Goal: Task Accomplishment & Management: Complete application form

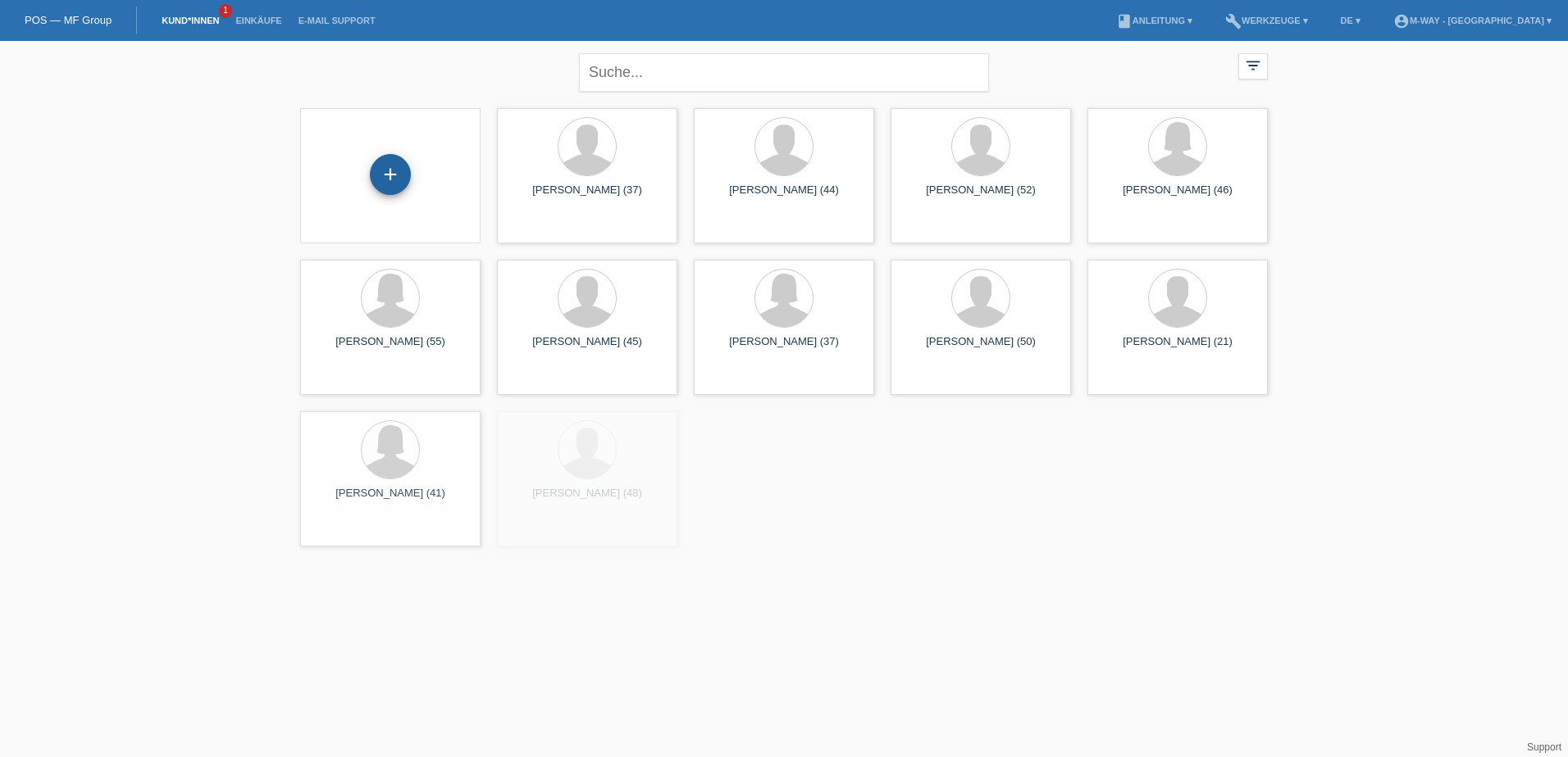
click at [396, 172] on div "+" at bounding box center [390, 174] width 41 height 41
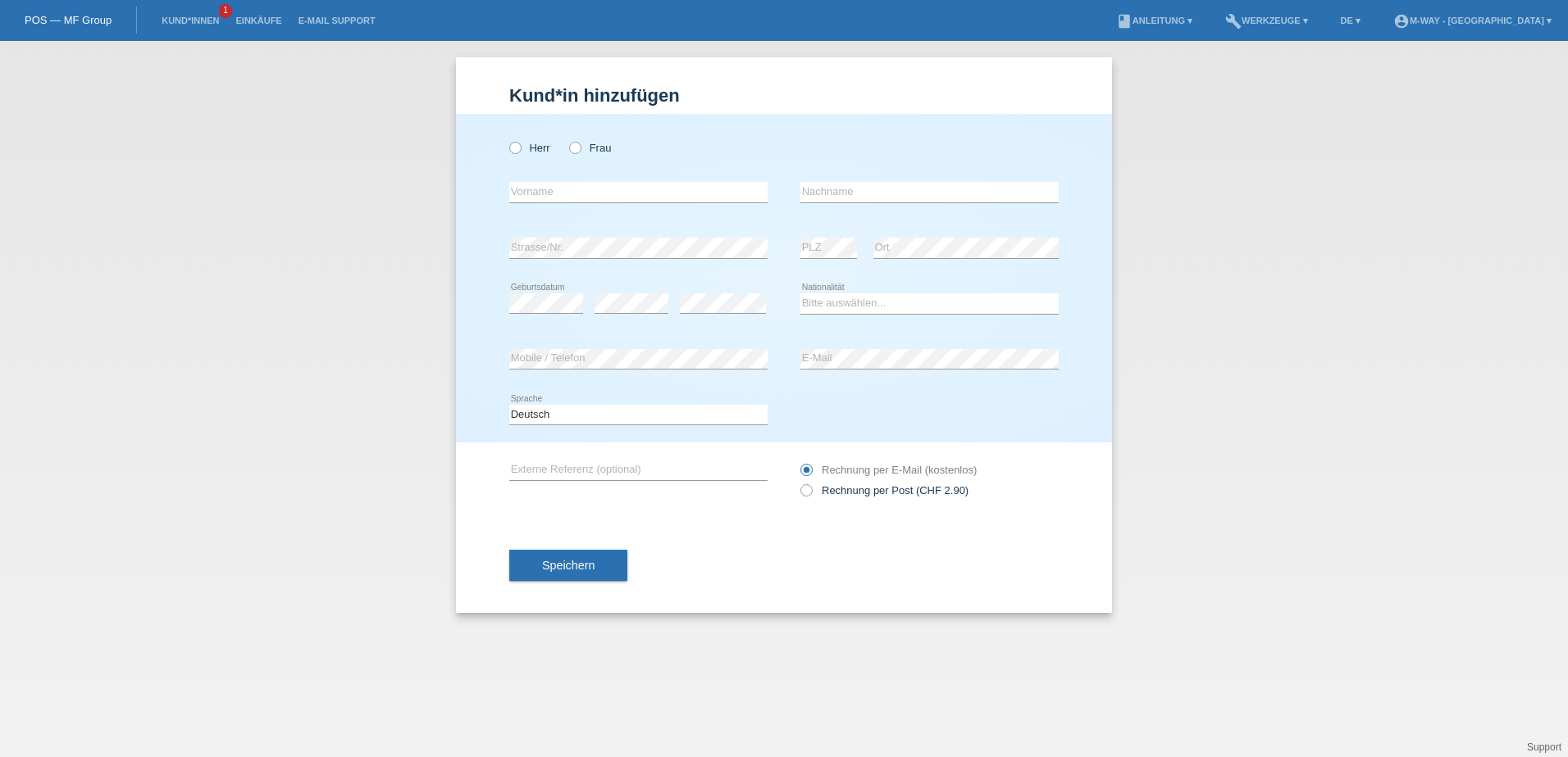
click at [518, 155] on div "Herr Frau" at bounding box center [638, 149] width 259 height 34
click at [507, 140] on icon at bounding box center [507, 140] width 0 height 0
click at [516, 152] on input "Herr" at bounding box center [515, 147] width 11 height 11
radio input "true"
click at [524, 193] on input "text" at bounding box center [638, 191] width 259 height 21
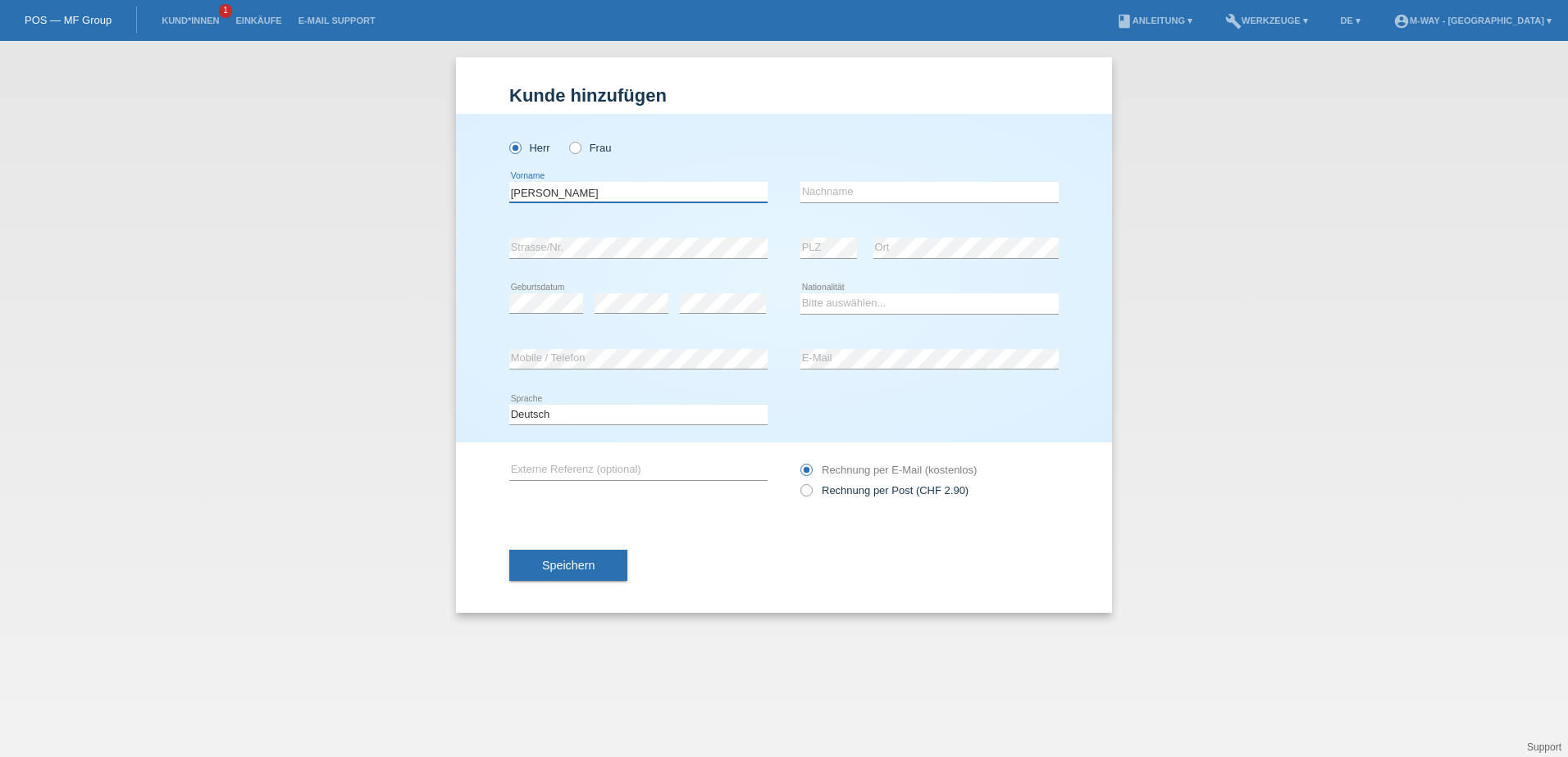
type input "Losif-Flavius"
drag, startPoint x: 846, startPoint y: 190, endPoint x: 837, endPoint y: 191, distance: 9.1
click at [846, 190] on input "text" at bounding box center [929, 191] width 259 height 21
type input "Nicolicea"
click at [831, 308] on select "Bitte auswählen... Schweiz Deutschland Liechtenstein Österreich ------------ Af…" at bounding box center [929, 303] width 259 height 20
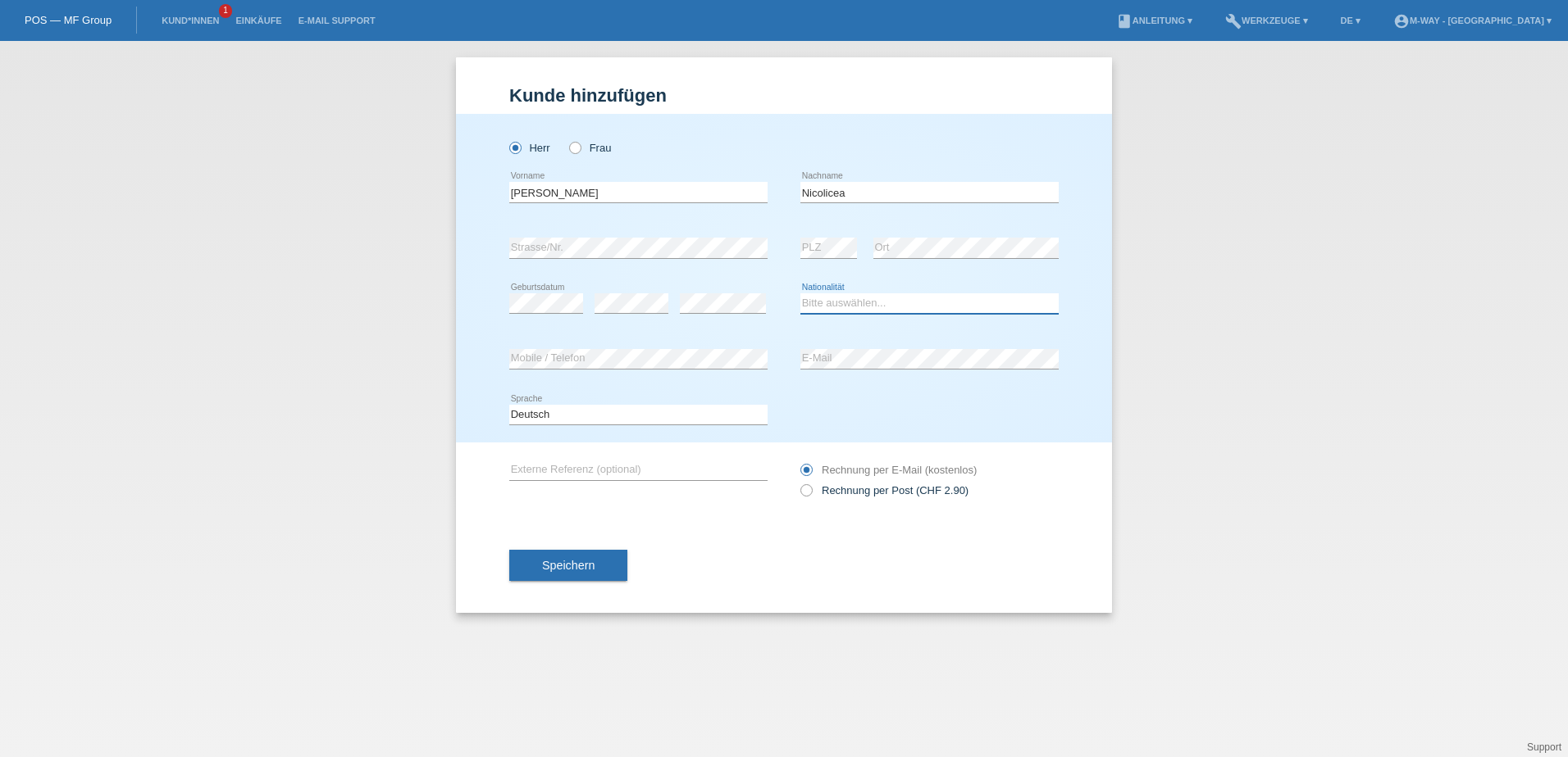
click at [826, 304] on select "Bitte auswählen... Schweiz Deutschland Liechtenstein Österreich ------------ Af…" at bounding box center [929, 303] width 259 height 20
click at [832, 306] on select "Bitte auswählen... Schweiz Deutschland Liechtenstein Österreich ------------ Af…" at bounding box center [929, 303] width 259 height 20
click at [832, 302] on select "Bitte auswählen... Schweiz Deutschland Liechtenstein Österreich ------------ Af…" at bounding box center [929, 303] width 259 height 20
select select "RO"
click at [800, 293] on select "Bitte auswählen... Schweiz Deutschland Liechtenstein Österreich ------------ Af…" at bounding box center [929, 303] width 259 height 20
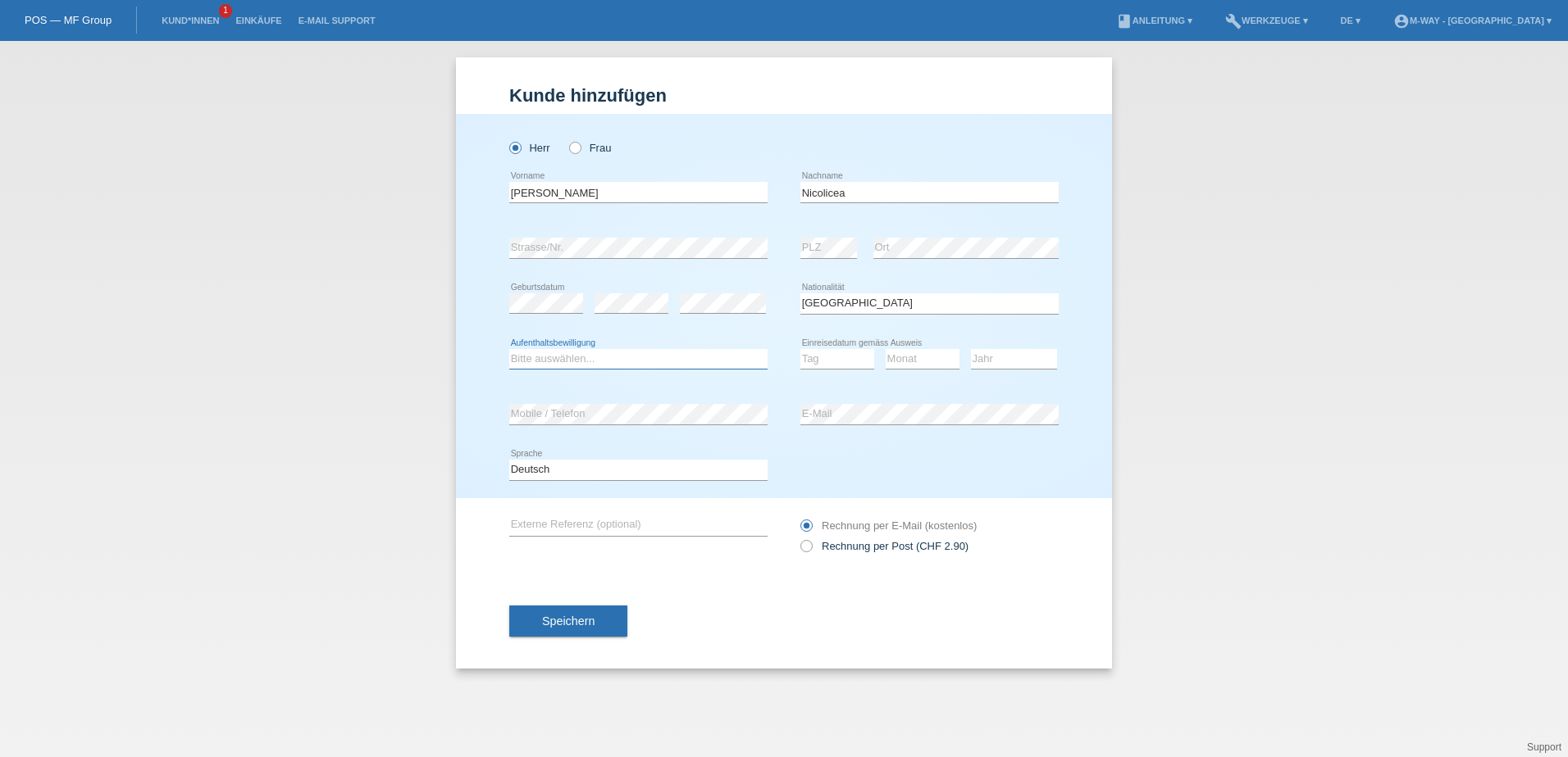
click at [562, 364] on select "Bitte auswählen... C B B - Flüchtlingsstatus Andere" at bounding box center [638, 359] width 259 height 20
select select "B"
click at [509, 349] on select "Bitte auswählen... C B B - Flüchtlingsstatus Andere" at bounding box center [638, 359] width 259 height 20
click at [837, 361] on select "Tag 01 02 03 04 05 06 07 08 09 10 11" at bounding box center [837, 359] width 73 height 20
select select "01"
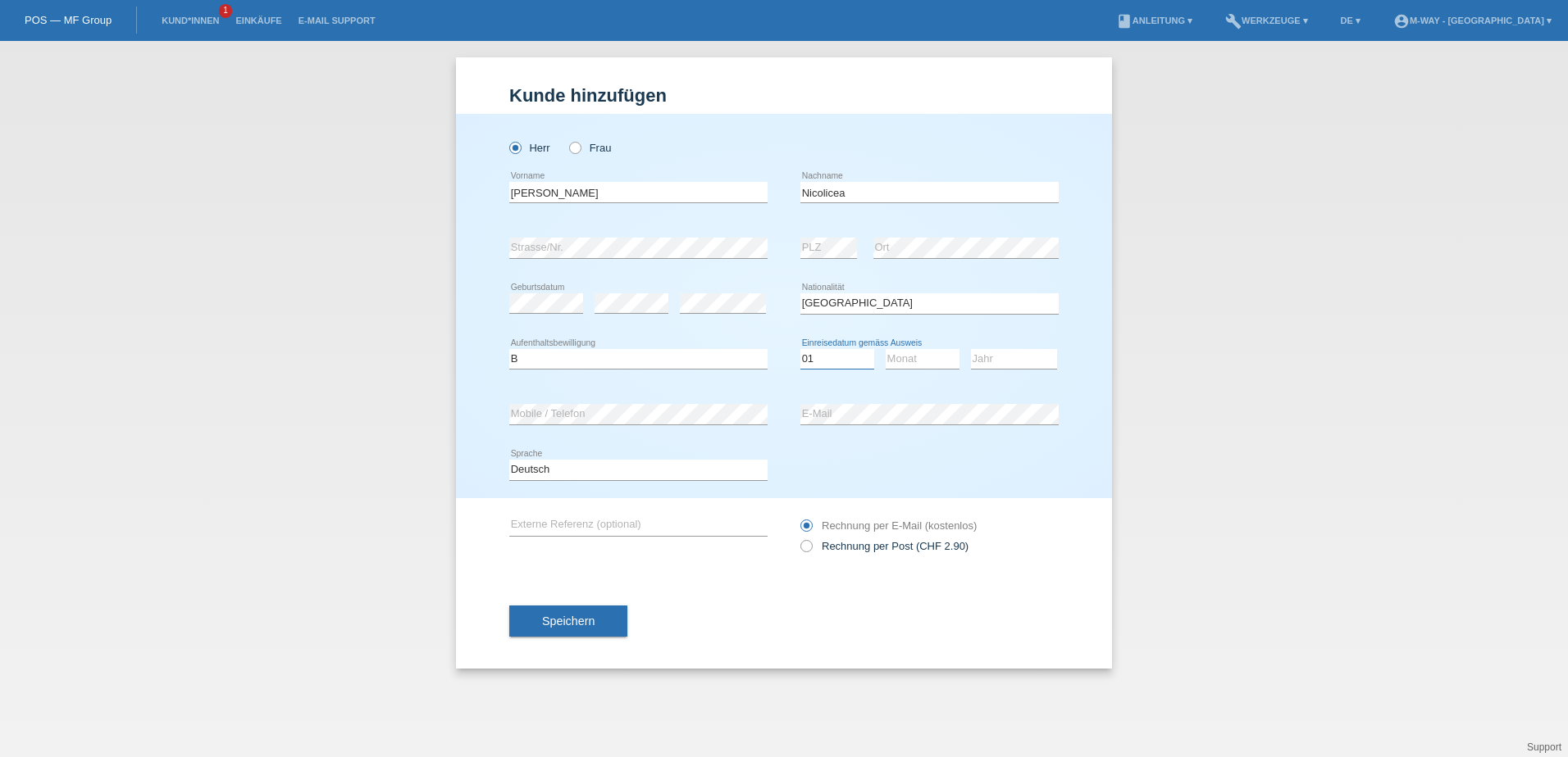
click at [800, 349] on select "Tag 01 02 03 04 05 06 07 08 09 10 11" at bounding box center [837, 359] width 73 height 20
click at [908, 356] on select "Monat 01 02 03 04 05 06 07 08 09 10 11" at bounding box center [922, 359] width 73 height 20
select select "12"
click at [885, 349] on select "Monat 01 02 03 04 05 06 07 08 09 10 11" at bounding box center [922, 359] width 73 height 20
click at [993, 365] on select "Jahr 2025 2024 2023 2022 2021 2020 2019 2018 2017 2016 2015 2014 2013 2012 2011…" at bounding box center [1014, 359] width 86 height 20
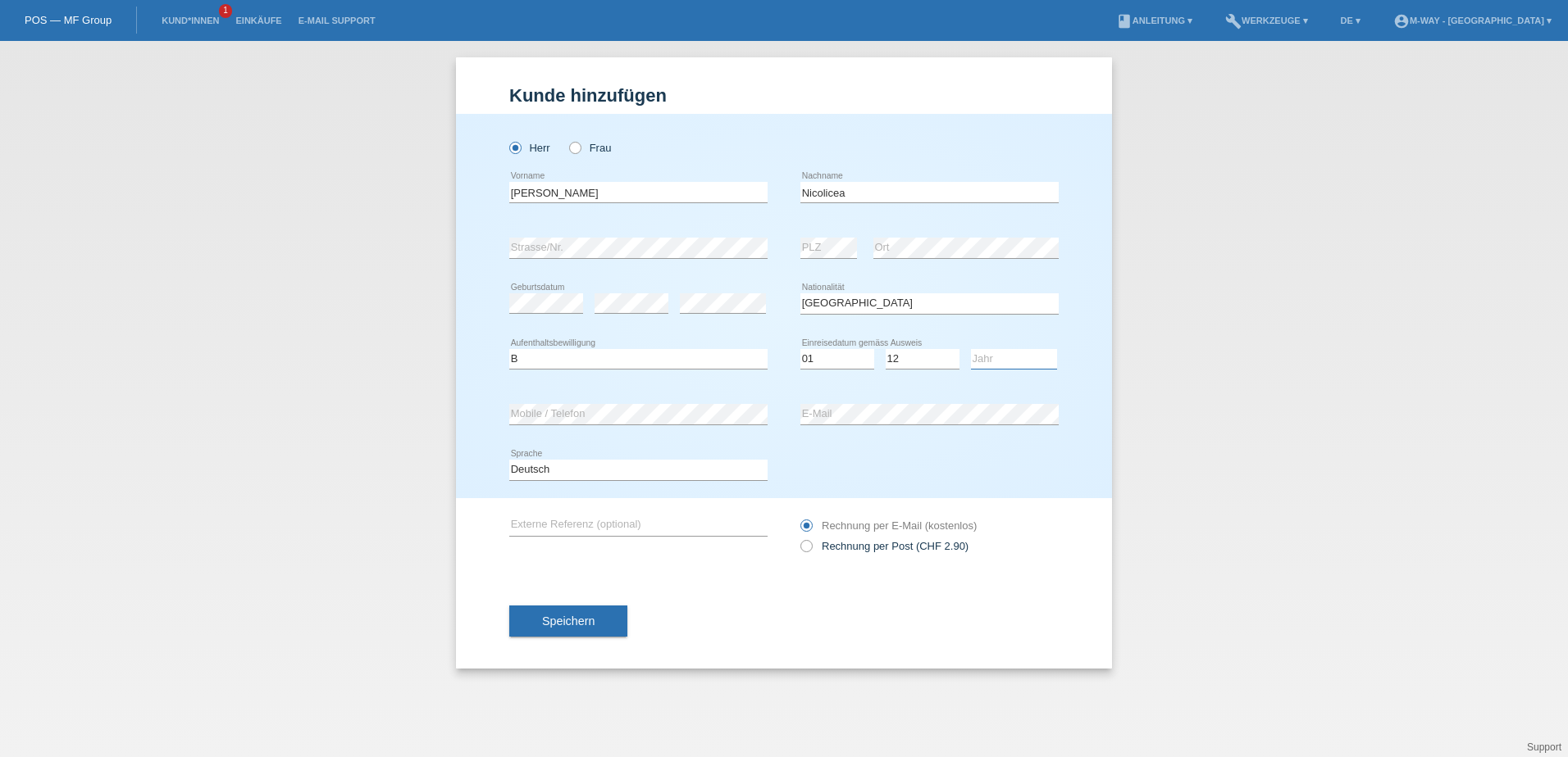
select select "2018"
click at [971, 349] on select "Jahr 2025 2024 2023 2022 2021 2020 2019 2018 2017 2016 2015 2014 2013 2012 2011…" at bounding box center [1014, 359] width 86 height 20
click at [592, 621] on span "Speichern" at bounding box center [568, 621] width 53 height 13
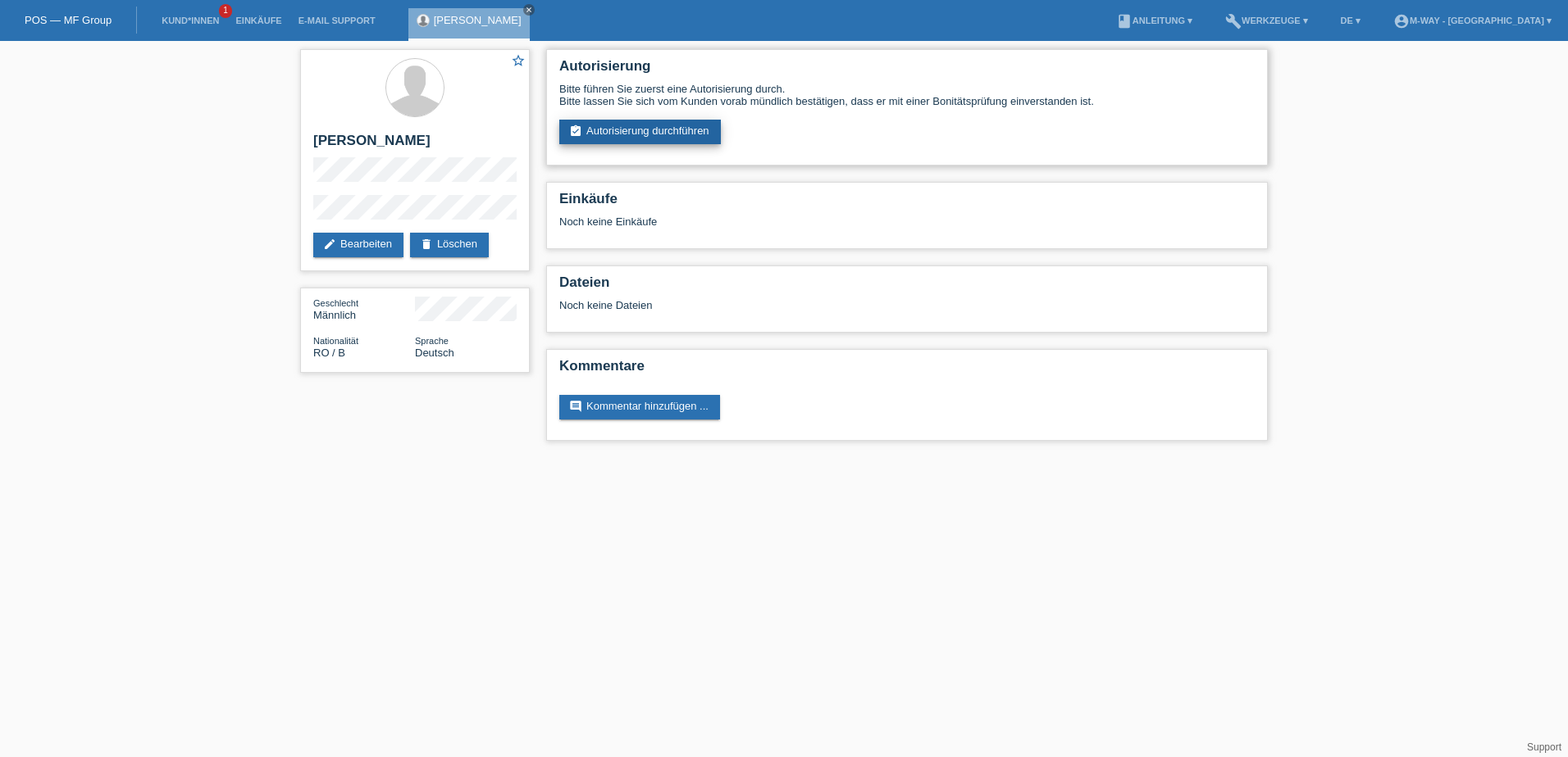
click at [625, 134] on link "assignment_turned_in Autorisierung durchführen" at bounding box center [640, 132] width 161 height 24
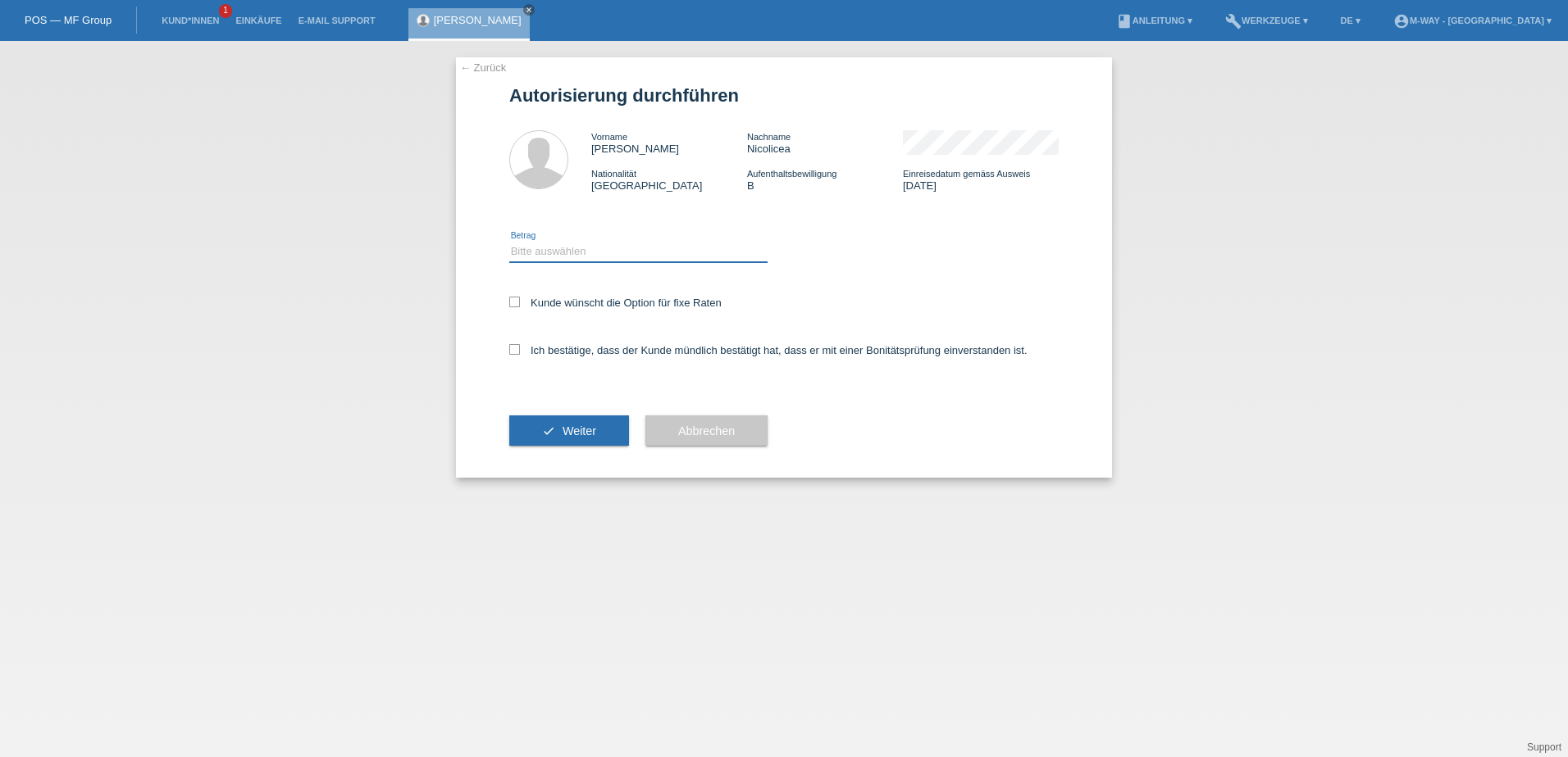
click at [581, 251] on select "Bitte auswählen CHF 1.00 - CHF 499.00 CHF 500.00 - CHF 1'999.00 CHF 2'000.00 - …" at bounding box center [638, 251] width 259 height 20
select select "3"
click at [509, 242] on select "Bitte auswählen CHF 1.00 - CHF 499.00 CHF 500.00 - CHF 1'999.00 CHF 2'000.00 - …" at bounding box center [638, 251] width 259 height 20
click at [513, 301] on icon at bounding box center [515, 302] width 11 height 11
click at [513, 301] on input "Kunde wünscht die Option für fixe Raten" at bounding box center [515, 302] width 11 height 11
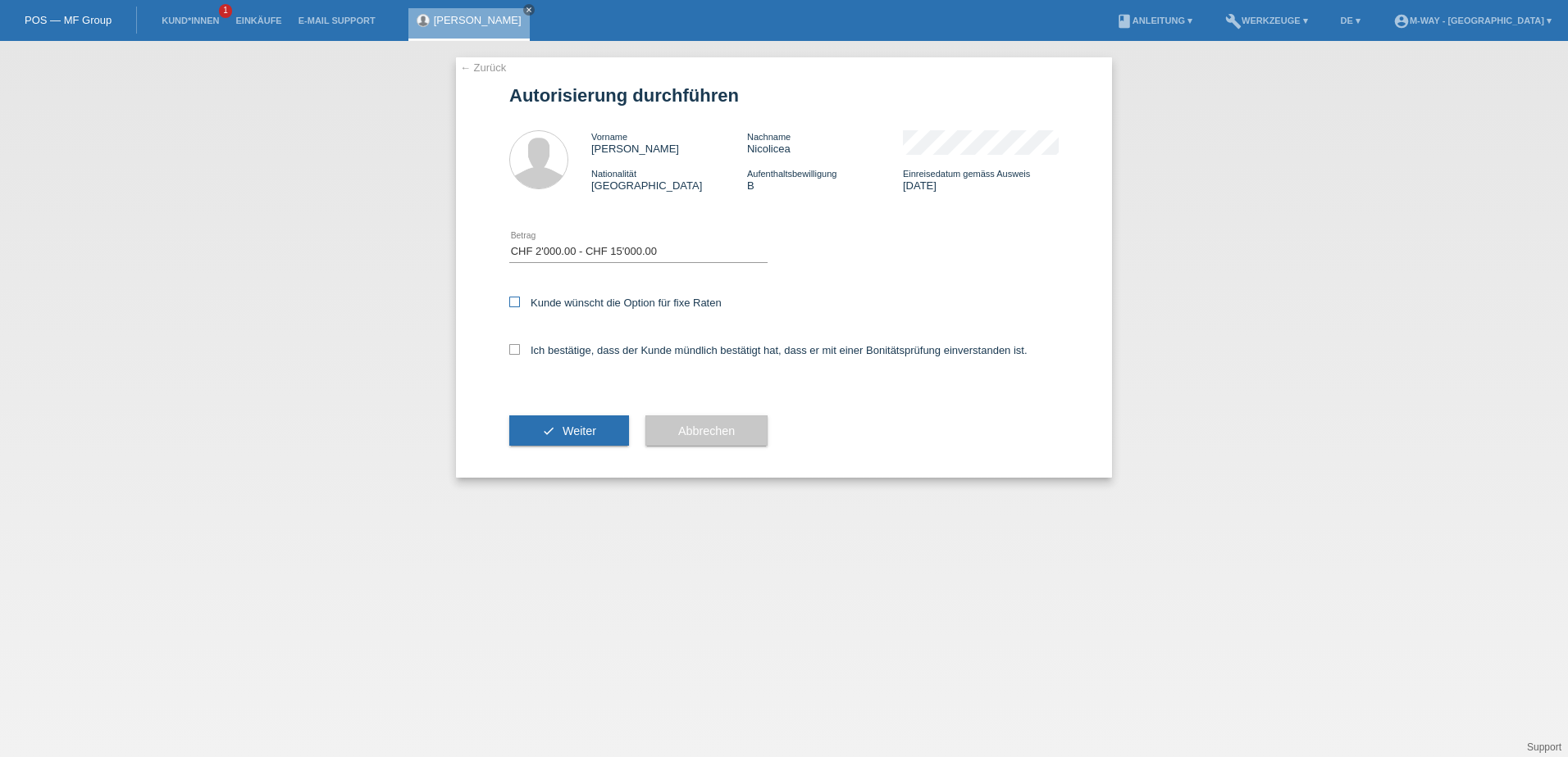
checkbox input "true"
click at [509, 345] on icon at bounding box center [515, 350] width 11 height 11
click at [509, 345] on input "Ich bestätige, dass der Kunde mündlich bestätigt hat, dass er mit einer Bonität…" at bounding box center [515, 350] width 11 height 11
checkbox input "true"
click at [533, 427] on button "check Weiter" at bounding box center [569, 430] width 120 height 31
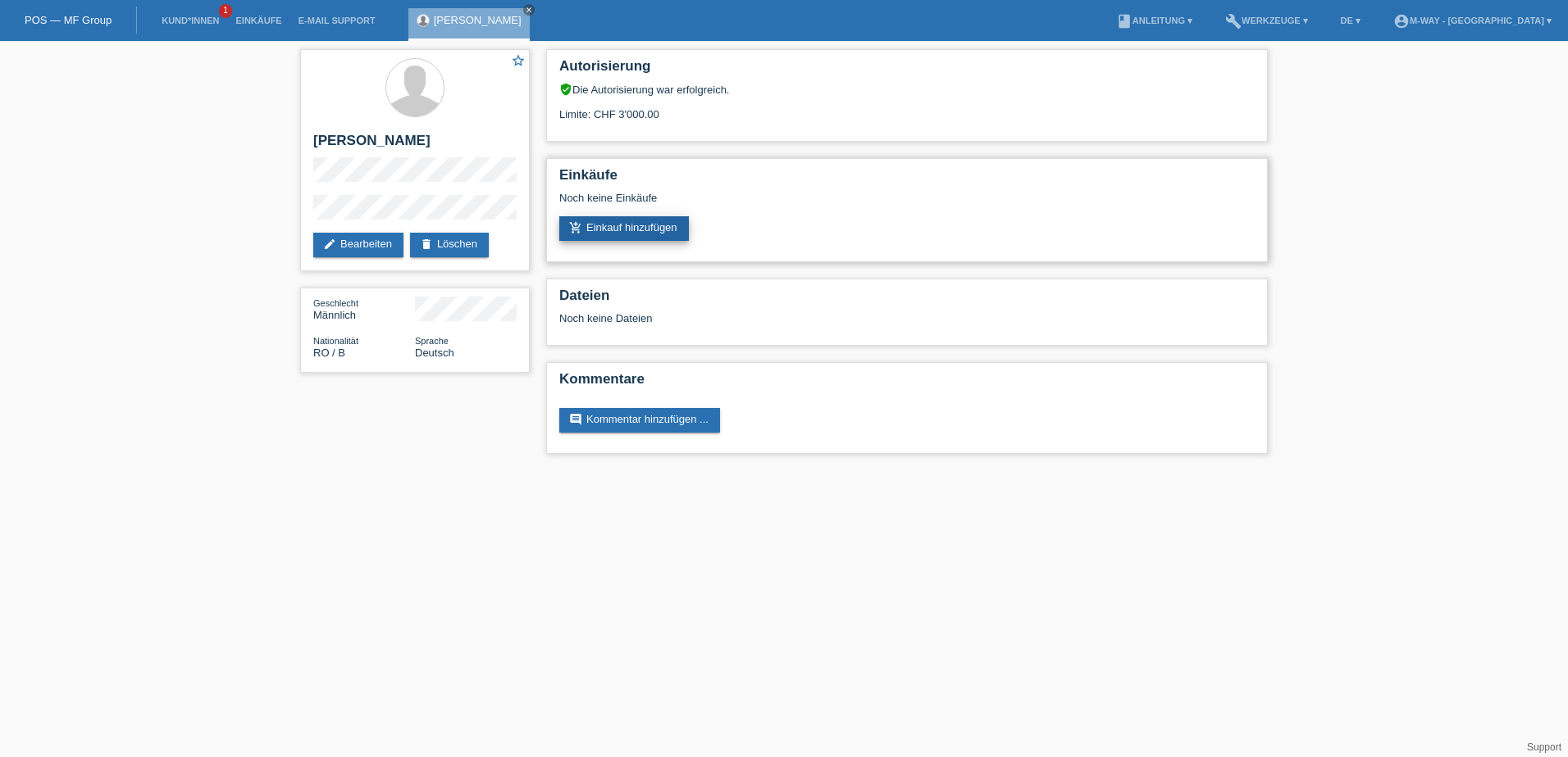
click at [618, 232] on link "add_shopping_cart Einkauf hinzufügen" at bounding box center [624, 228] width 130 height 24
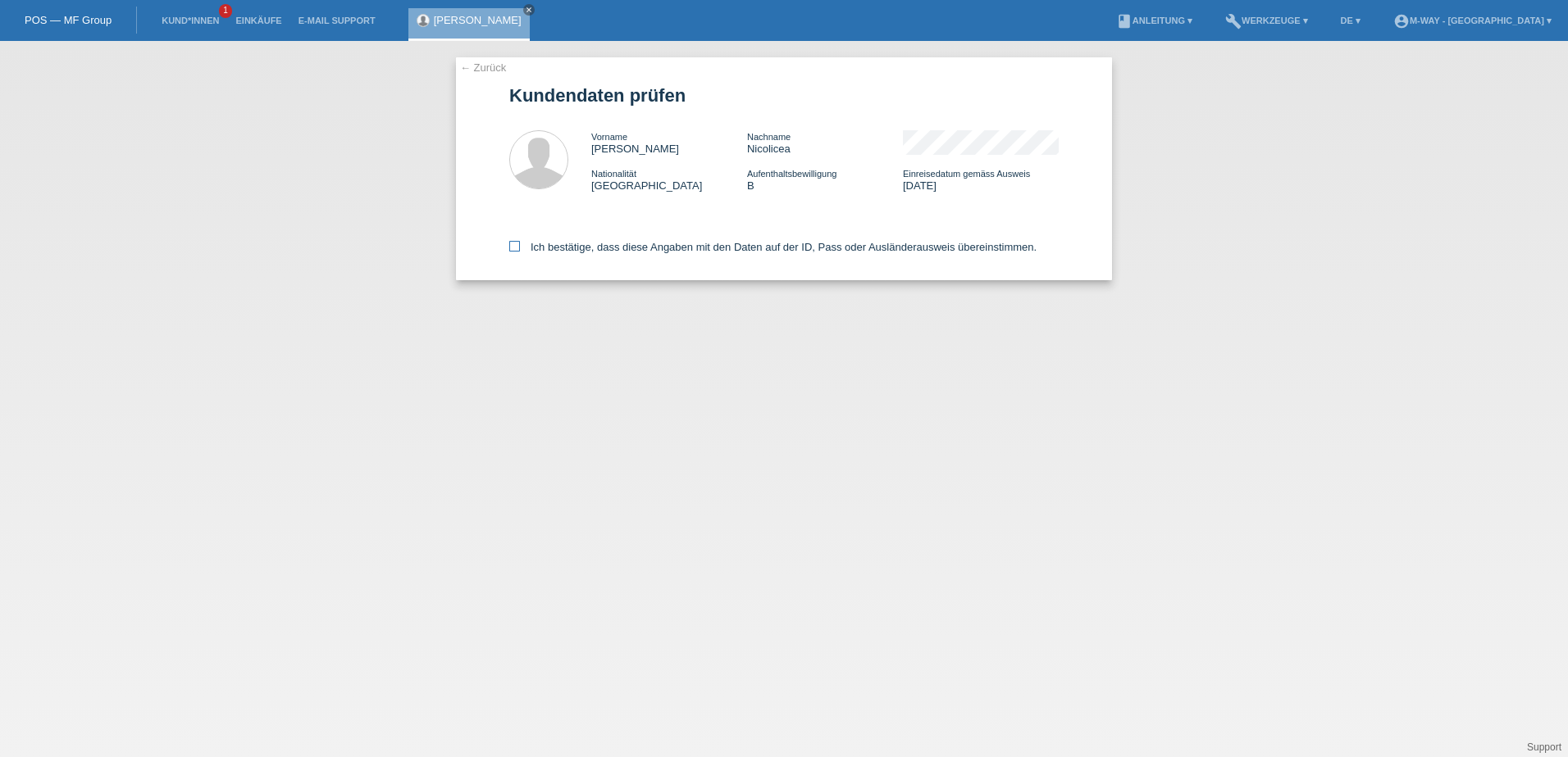
click at [514, 248] on icon at bounding box center [515, 246] width 11 height 11
click at [514, 248] on input "Ich bestätige, dass diese Angaben mit den Daten auf der ID, Pass oder Ausländer…" at bounding box center [515, 246] width 11 height 11
checkbox input "true"
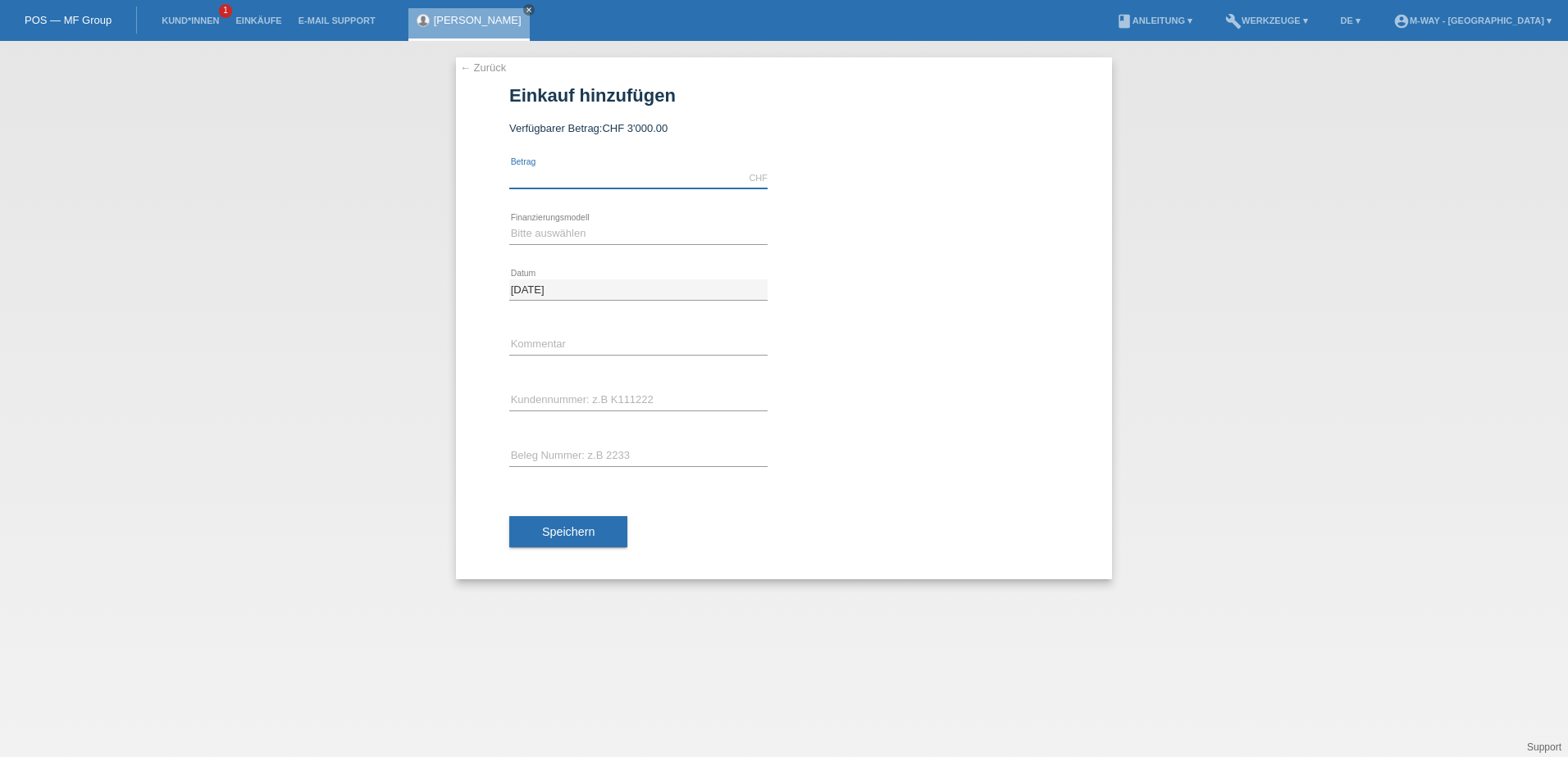
click at [567, 174] on input "text" at bounding box center [638, 178] width 259 height 21
click at [524, 174] on input "text" at bounding box center [638, 178] width 259 height 21
type input "3000.00"
click at [530, 235] on select "Bitte auswählen Fixe Raten Kauf auf Rechnung mit Teilzahlungsoption" at bounding box center [638, 234] width 259 height 20
select select "77"
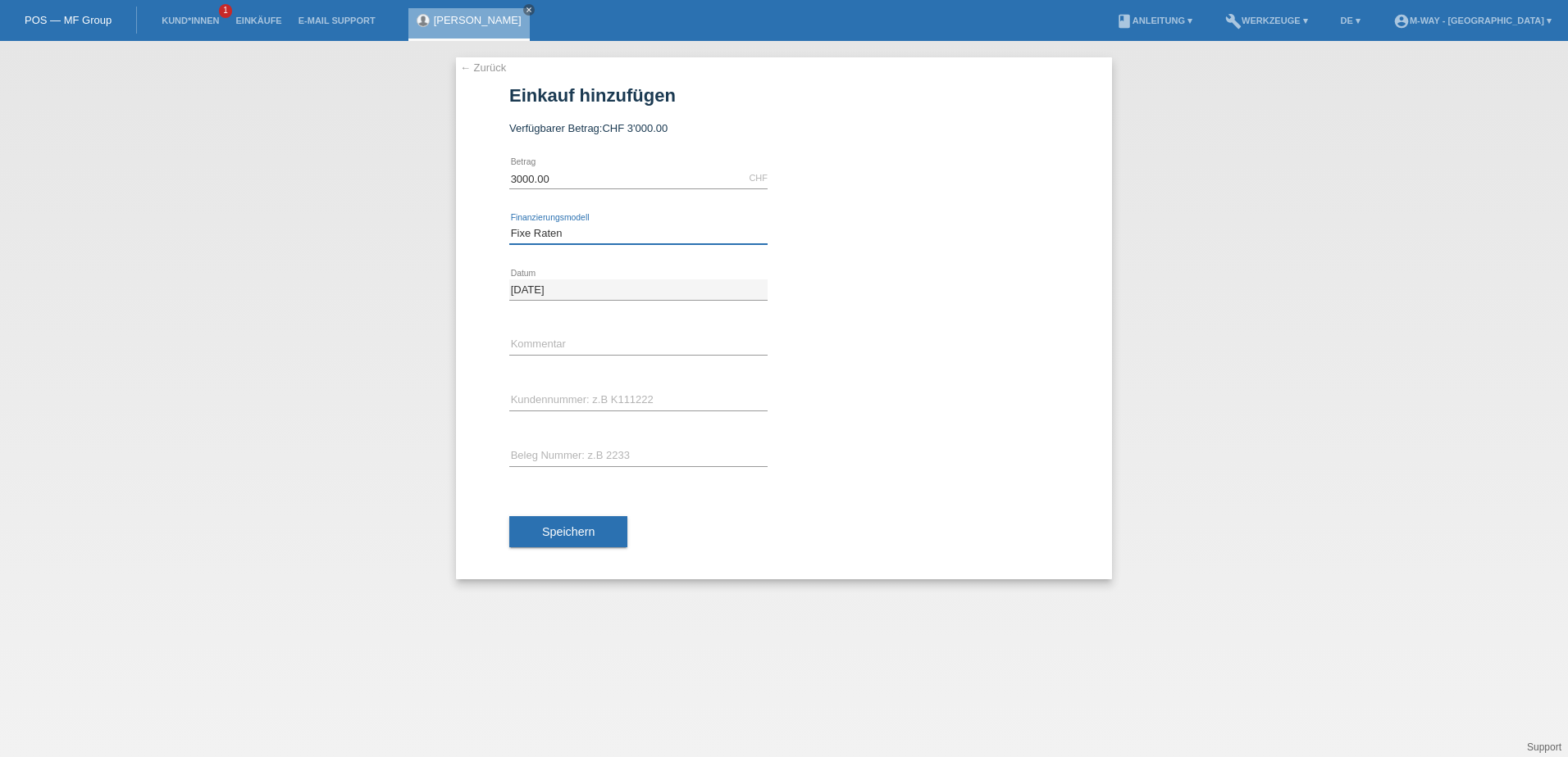
click at [509, 224] on select "Bitte auswählen Fixe Raten Kauf auf Rechnung mit Teilzahlungsoption" at bounding box center [638, 234] width 259 height 20
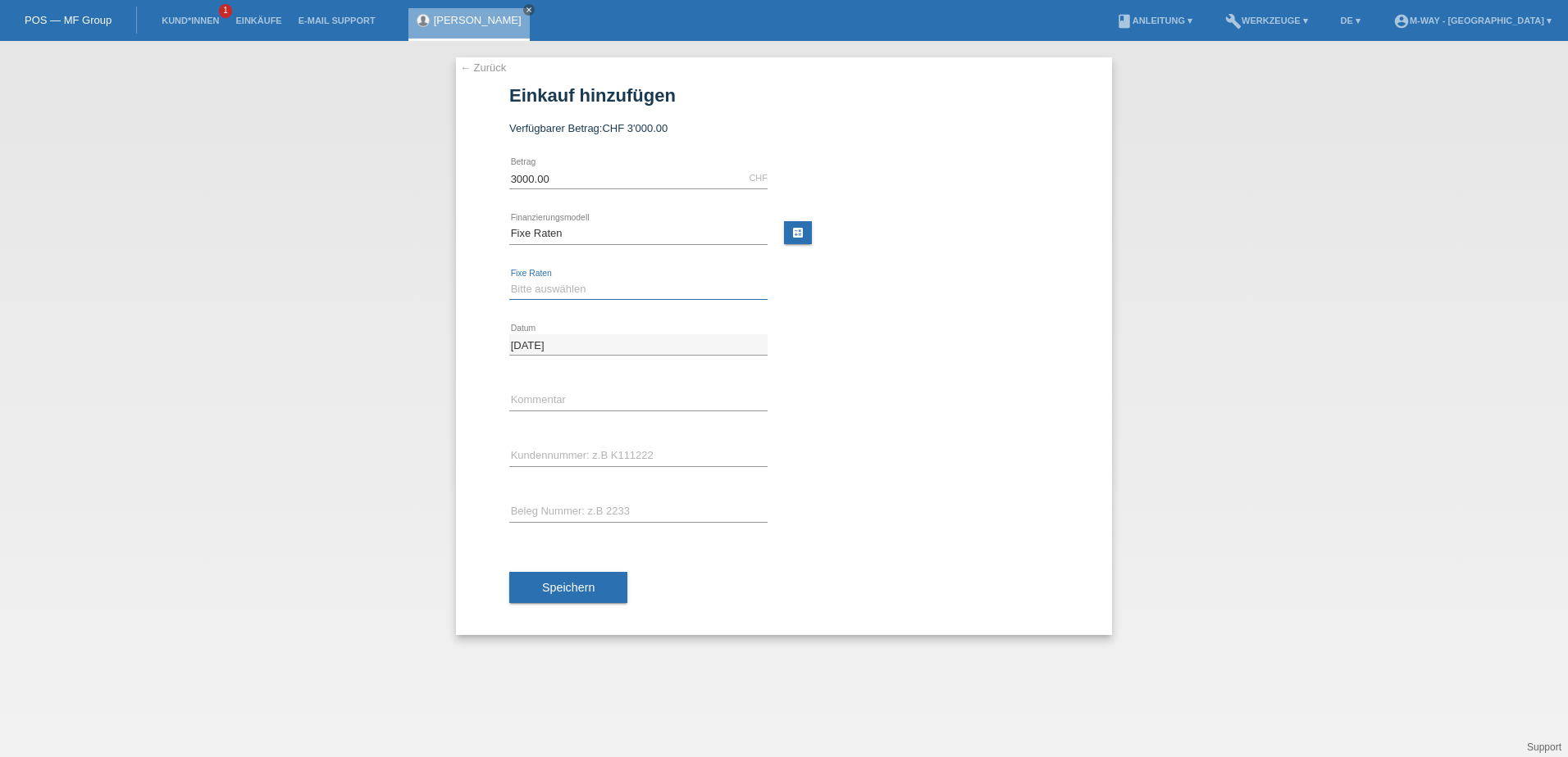
click at [552, 293] on select "Bitte auswählen 4 Raten 5 Raten 6 Raten 7 Raten 8 Raten 9 Raten 10 Raten 11 Rat…" at bounding box center [638, 289] width 259 height 20
select select "202"
click at [509, 279] on select "Bitte auswählen 4 Raten 5 Raten 6 Raten 7 Raten 8 Raten 9 Raten 10 Raten 11 Rat…" at bounding box center [638, 289] width 259 height 20
click at [542, 455] on input "text" at bounding box center [638, 455] width 259 height 21
type input "K134602"
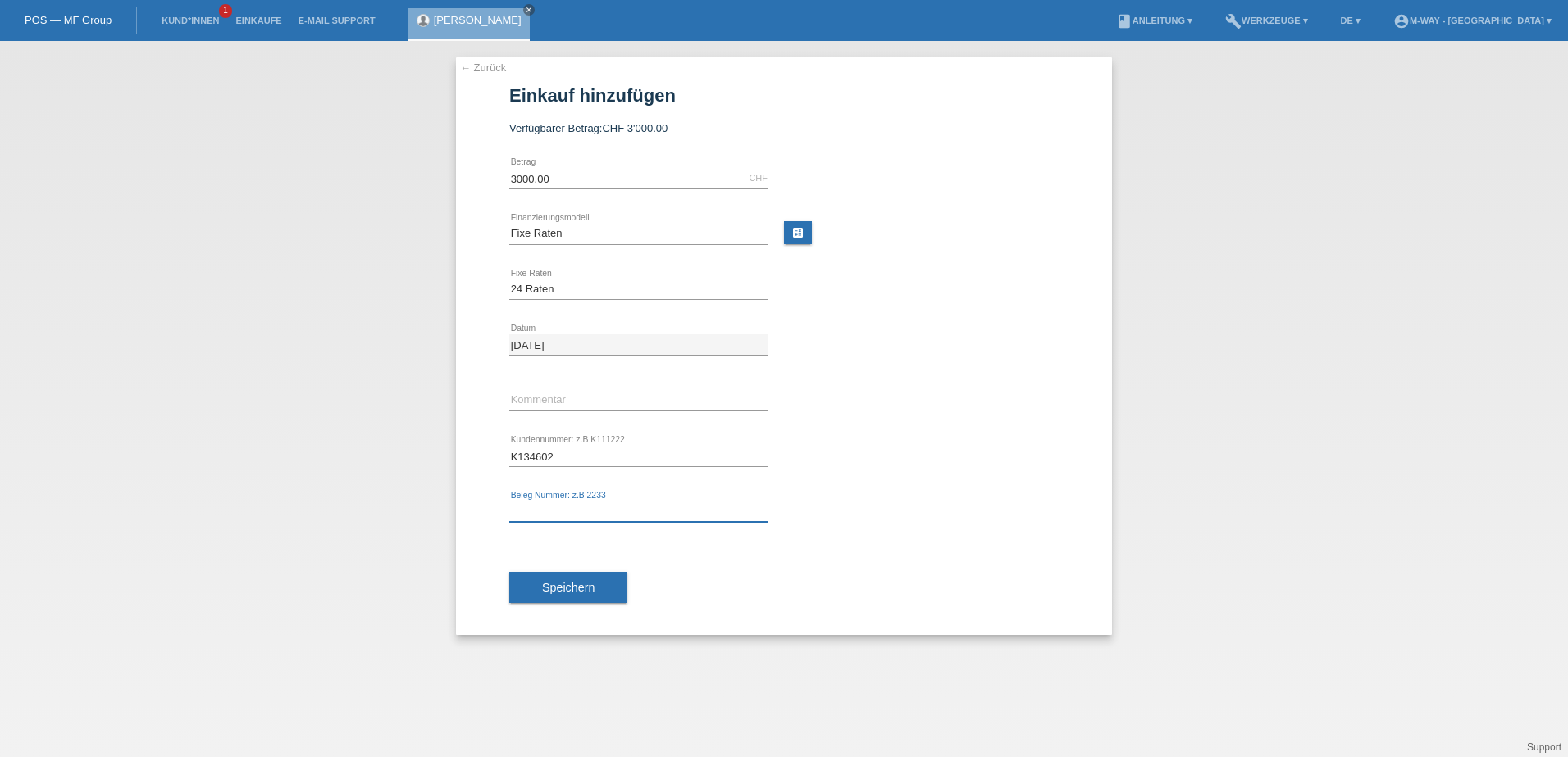
click at [540, 518] on input "text" at bounding box center [638, 512] width 259 height 21
type input "45509"
click at [577, 593] on span "Speichern" at bounding box center [568, 588] width 53 height 13
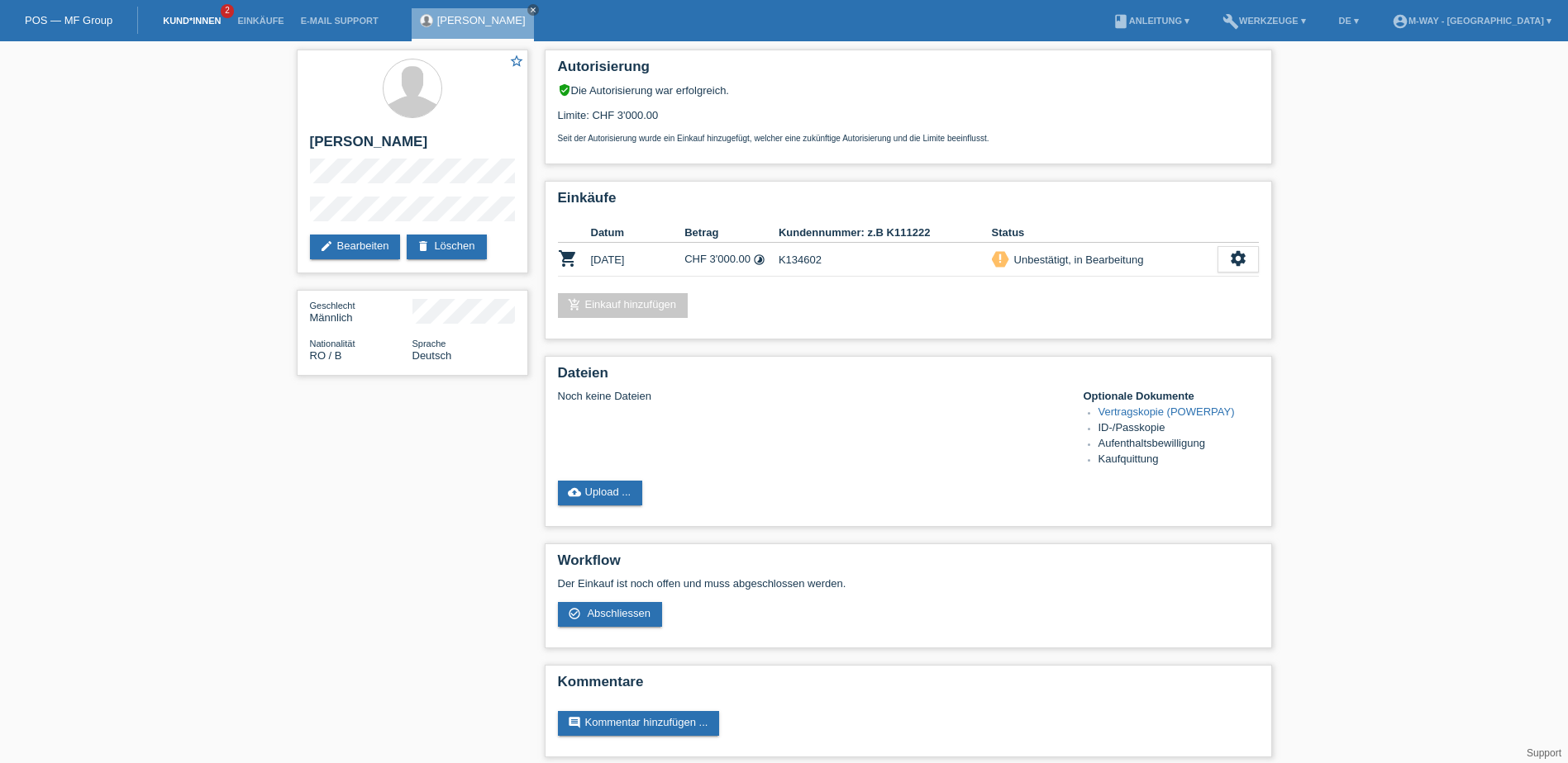
click at [192, 15] on link "Kund*innen" at bounding box center [191, 20] width 74 height 10
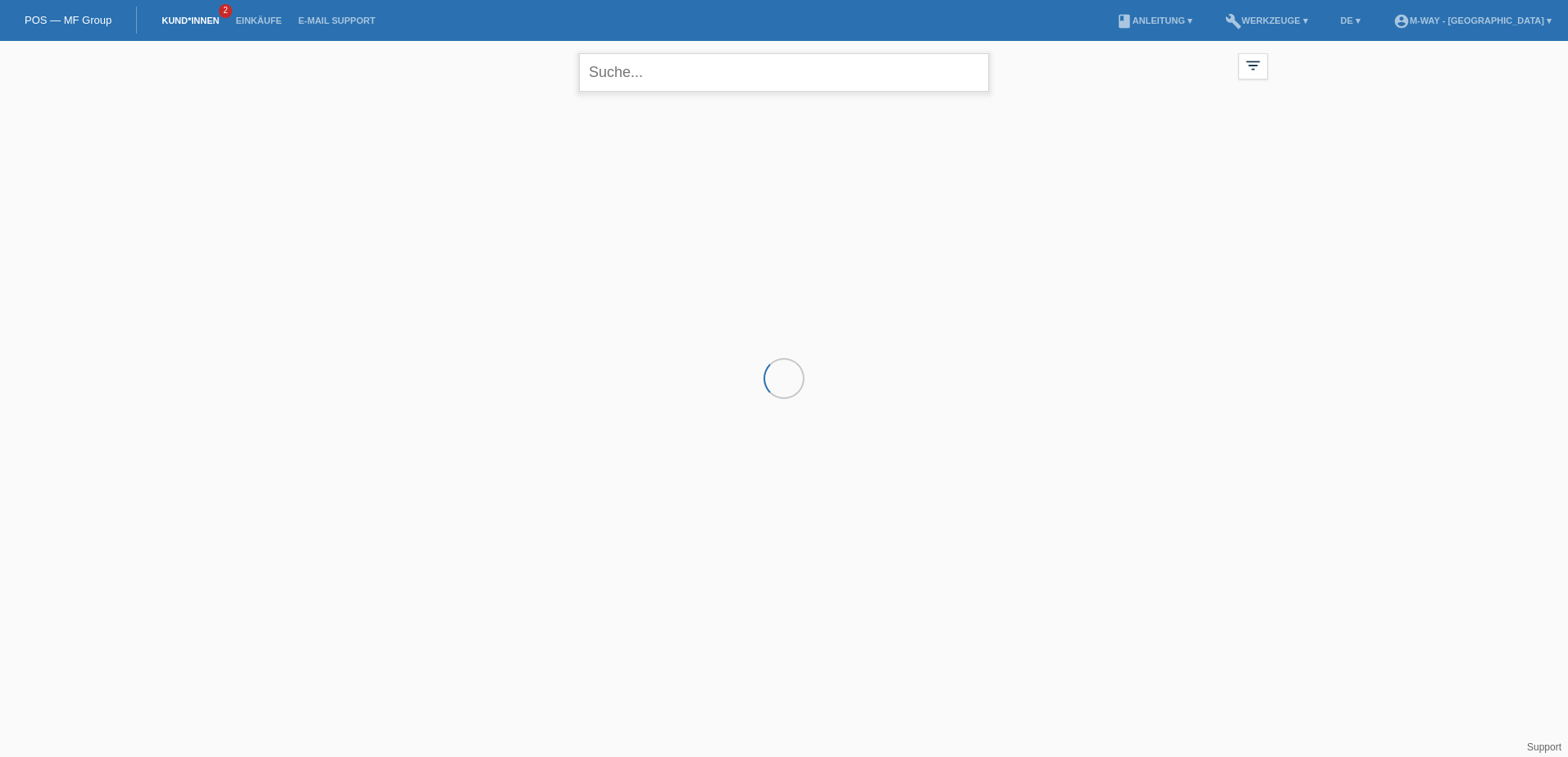
click at [610, 80] on input "text" at bounding box center [784, 72] width 410 height 38
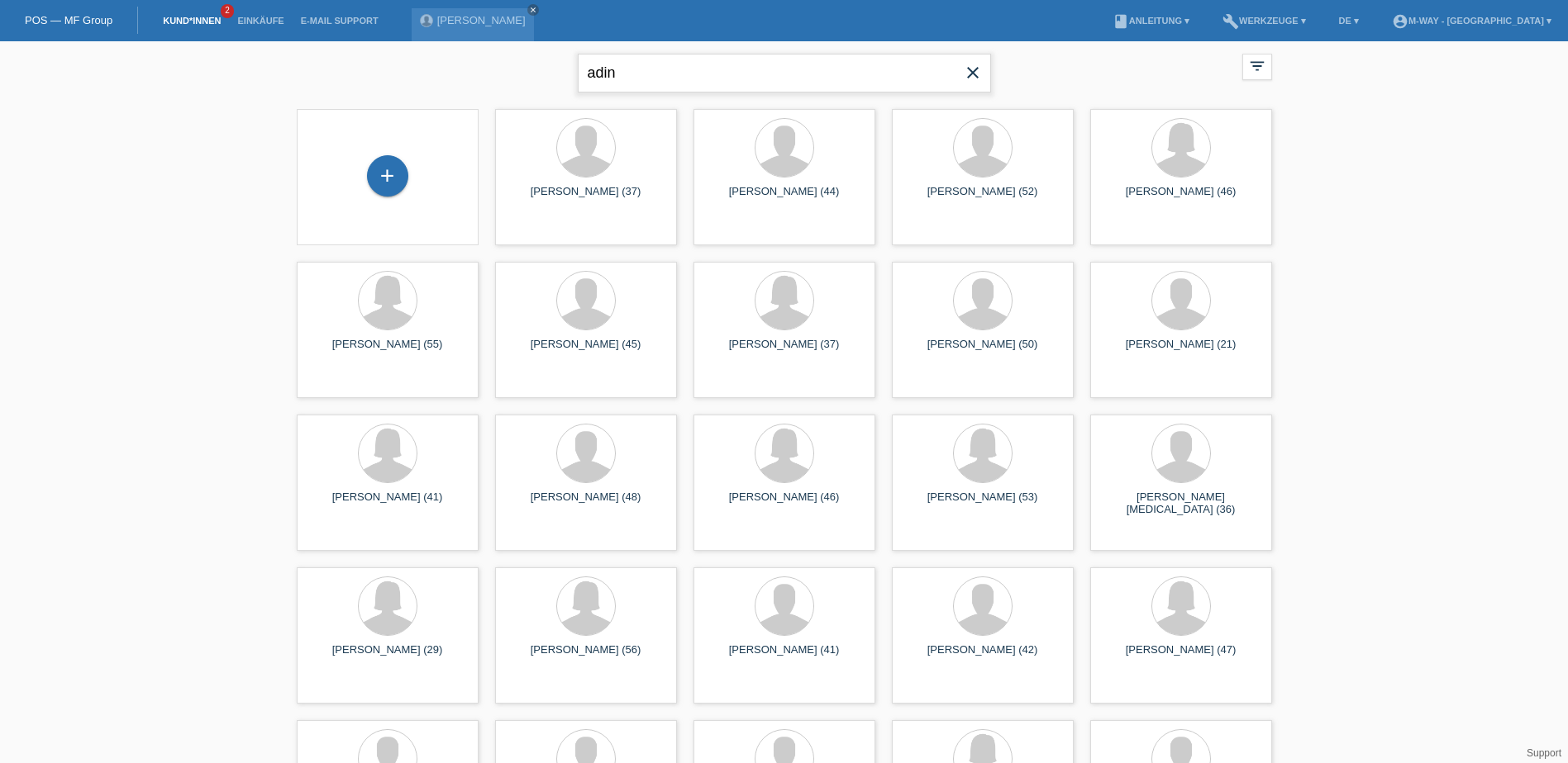
type input "adin"
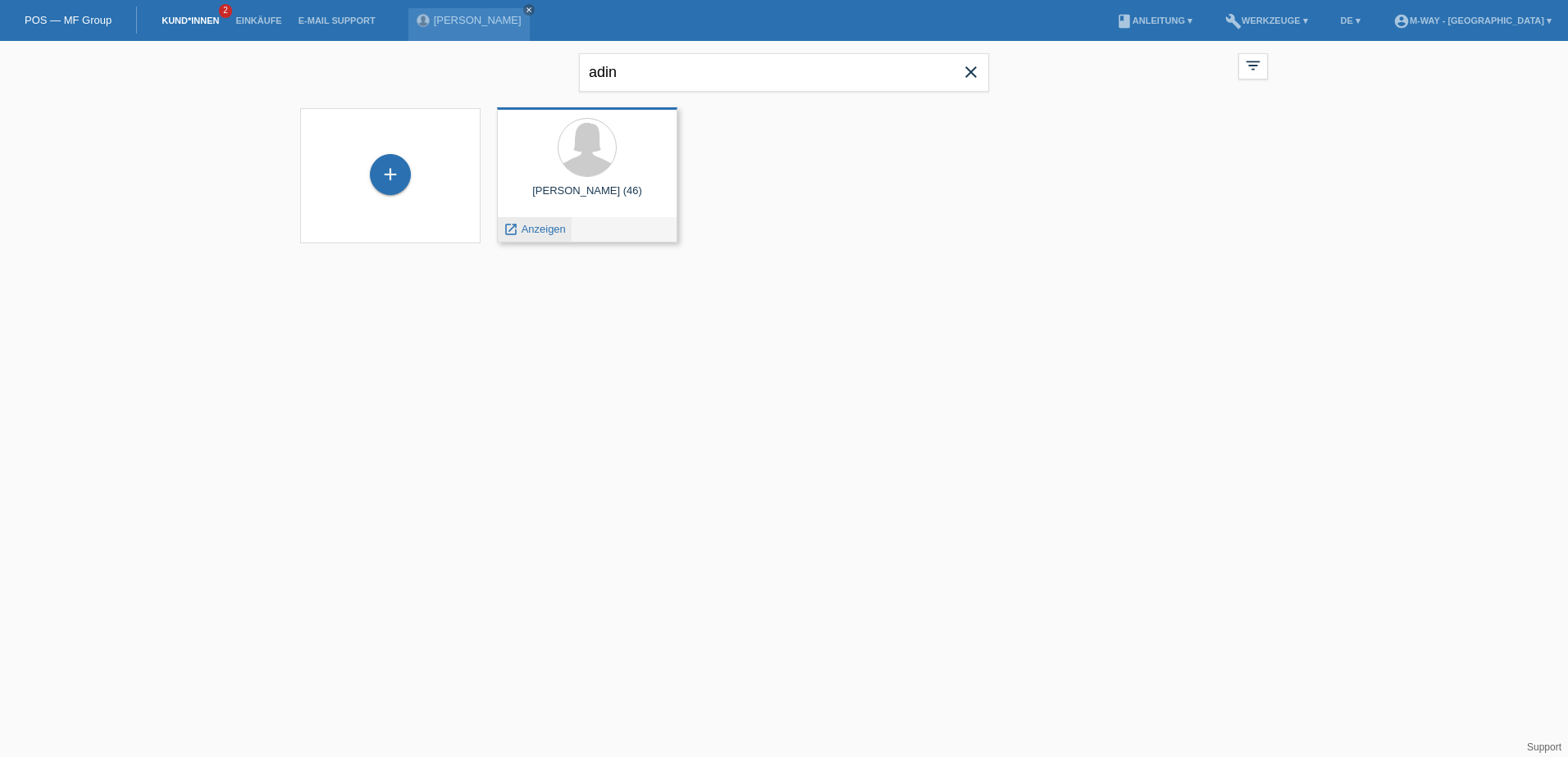
click at [542, 225] on span "Anzeigen" at bounding box center [543, 229] width 44 height 13
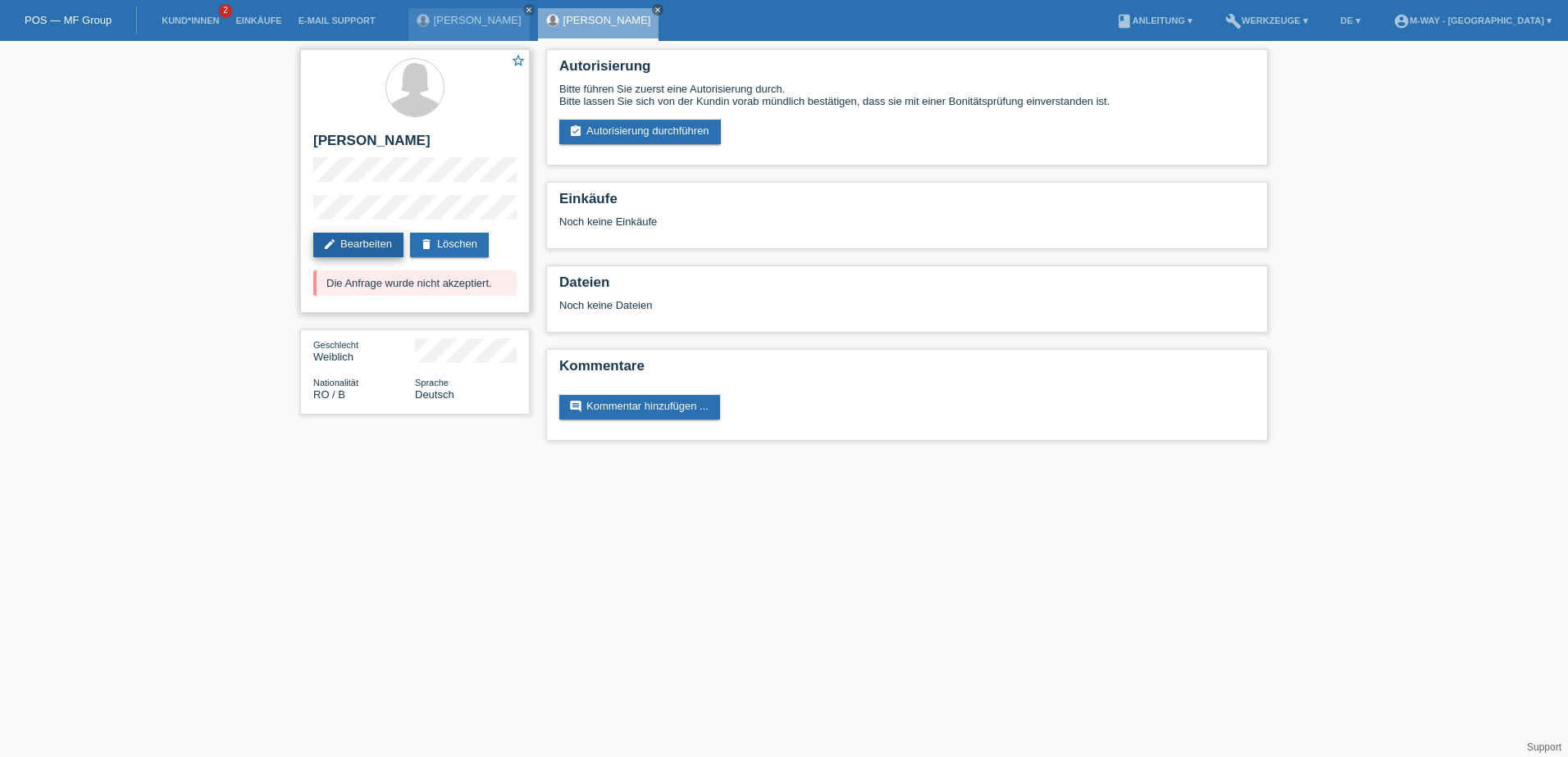
click at [373, 243] on link "edit Bearbeiten" at bounding box center [358, 244] width 90 height 24
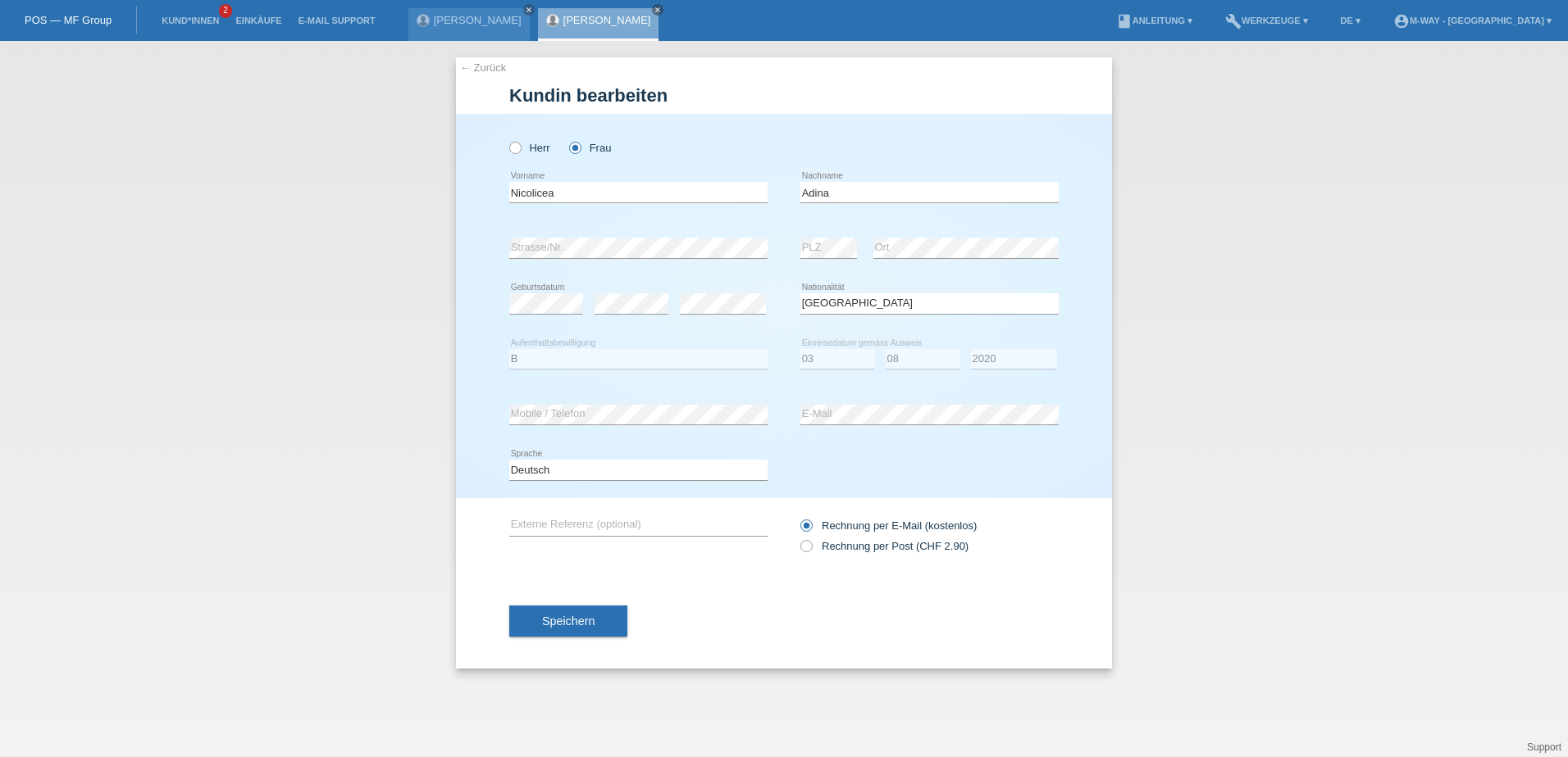
select select "RO"
select select "B"
select select "03"
select select "08"
select select "2020"
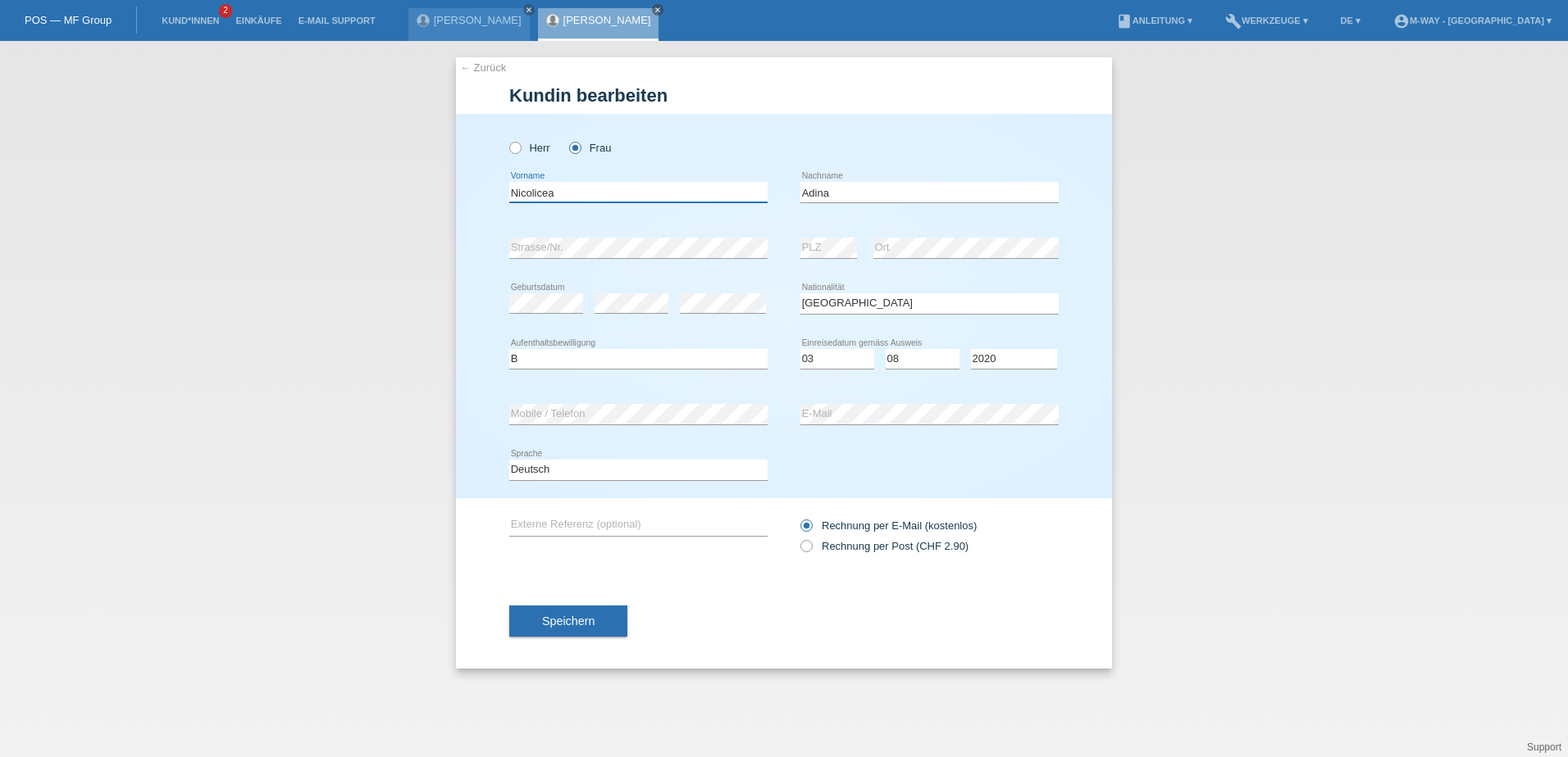
drag, startPoint x: 571, startPoint y: 194, endPoint x: 441, endPoint y: 198, distance: 130.1
click at [441, 198] on div "← Zurück Kundin bearbeiten Herr Frau Nicolicea error Vorname C" at bounding box center [784, 399] width 1568 height 717
type input "Adina"
drag, startPoint x: 859, startPoint y: 197, endPoint x: 713, endPoint y: 208, distance: 146.4
click at [713, 208] on div "Adina error Vorname Adina error Nachname" at bounding box center [784, 192] width 550 height 55
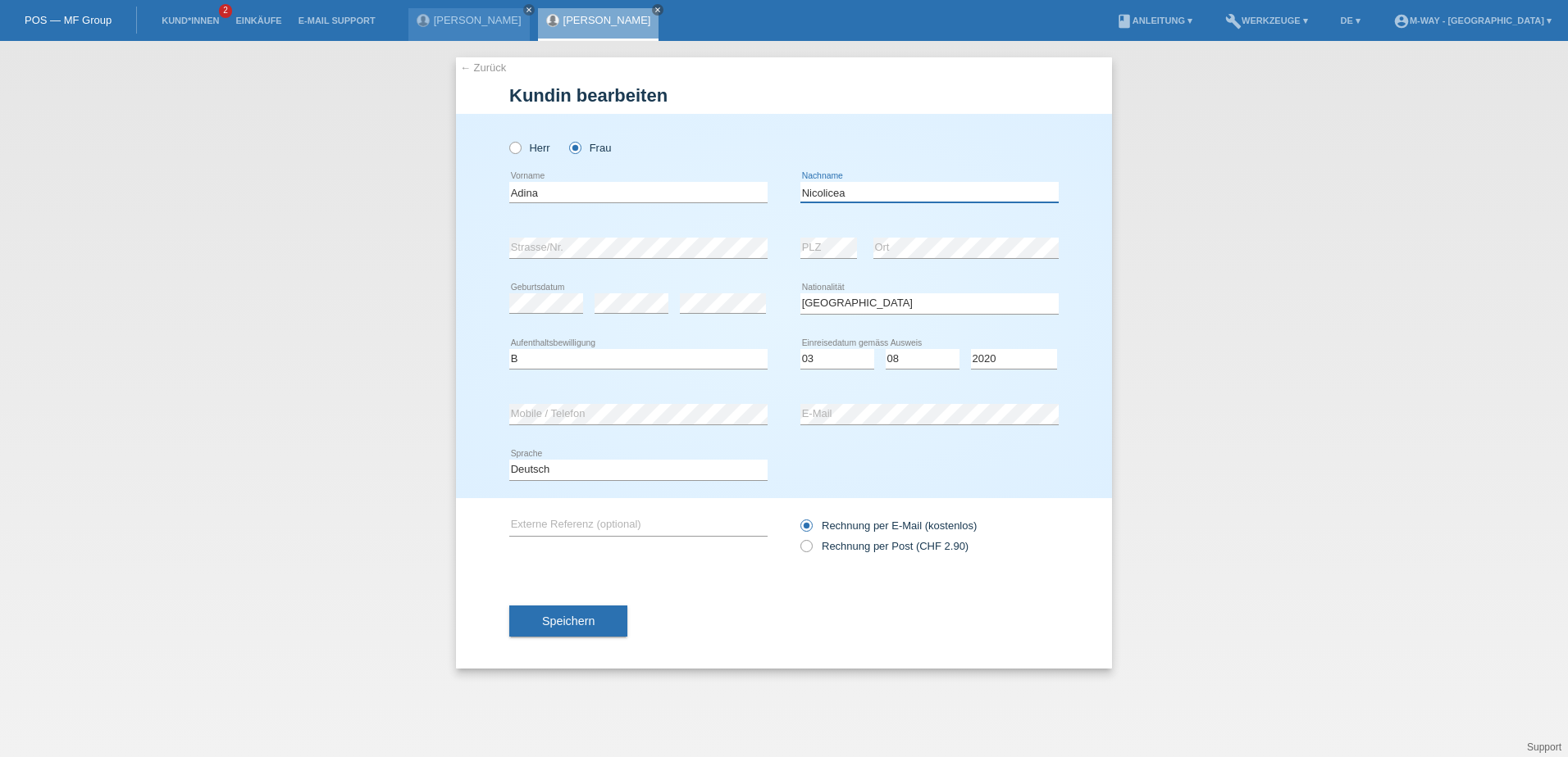
type input "Nicolicea"
click at [1231, 303] on div "← Zurück Kundin bearbeiten Herr Frau Adina error Vorname error" at bounding box center [784, 399] width 1568 height 717
click at [567, 625] on span "Speichern" at bounding box center [568, 621] width 53 height 13
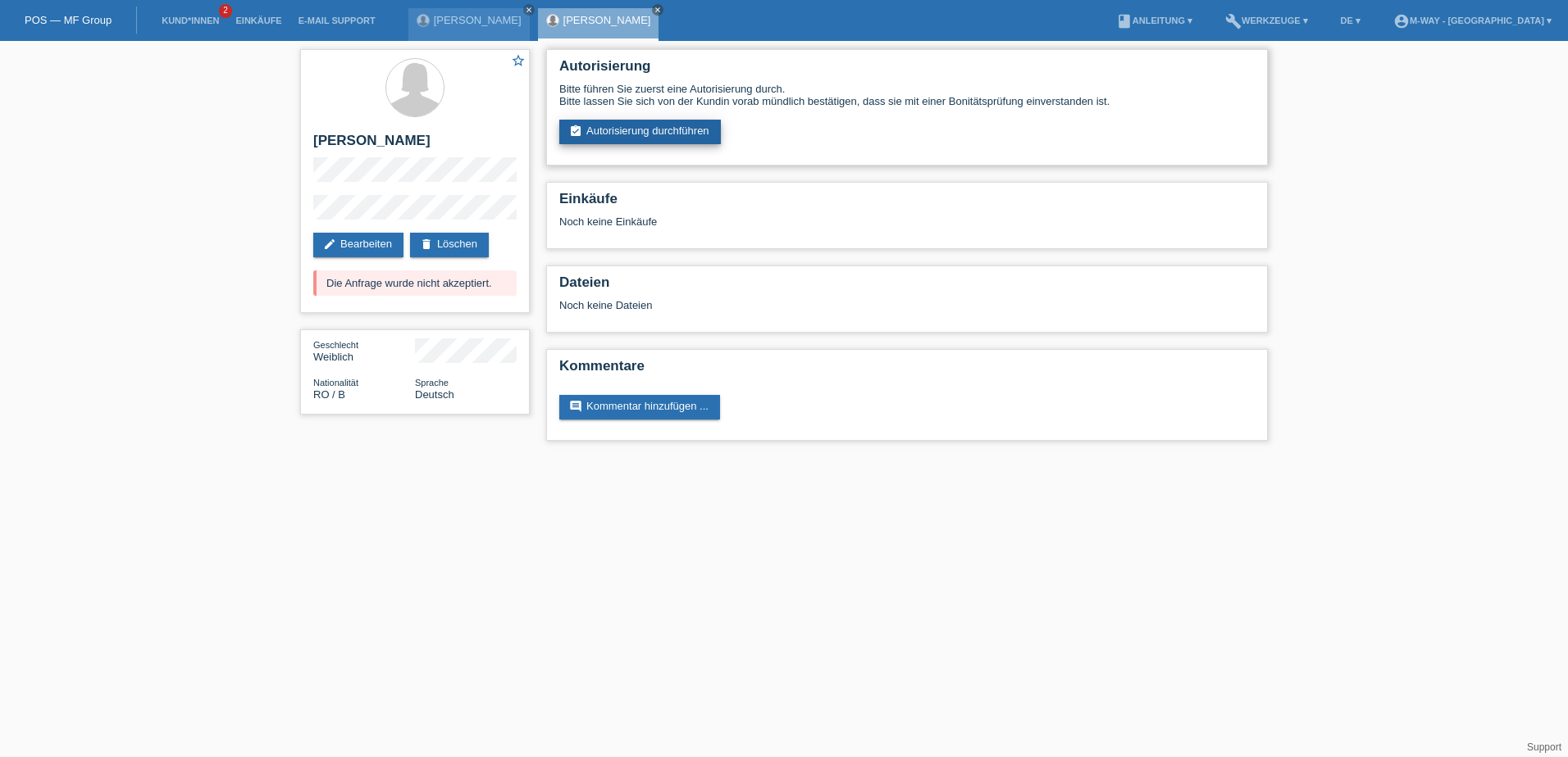
click at [618, 143] on div "Autorisierung Bitte führen Sie zuerst eine Autorisierung durch. Bitte lassen Si…" at bounding box center [907, 107] width 721 height 116
drag, startPoint x: 618, startPoint y: 143, endPoint x: 601, endPoint y: 128, distance: 22.7
click at [601, 128] on link "assignment_turned_in Autorisierung durchführen" at bounding box center [640, 132] width 161 height 24
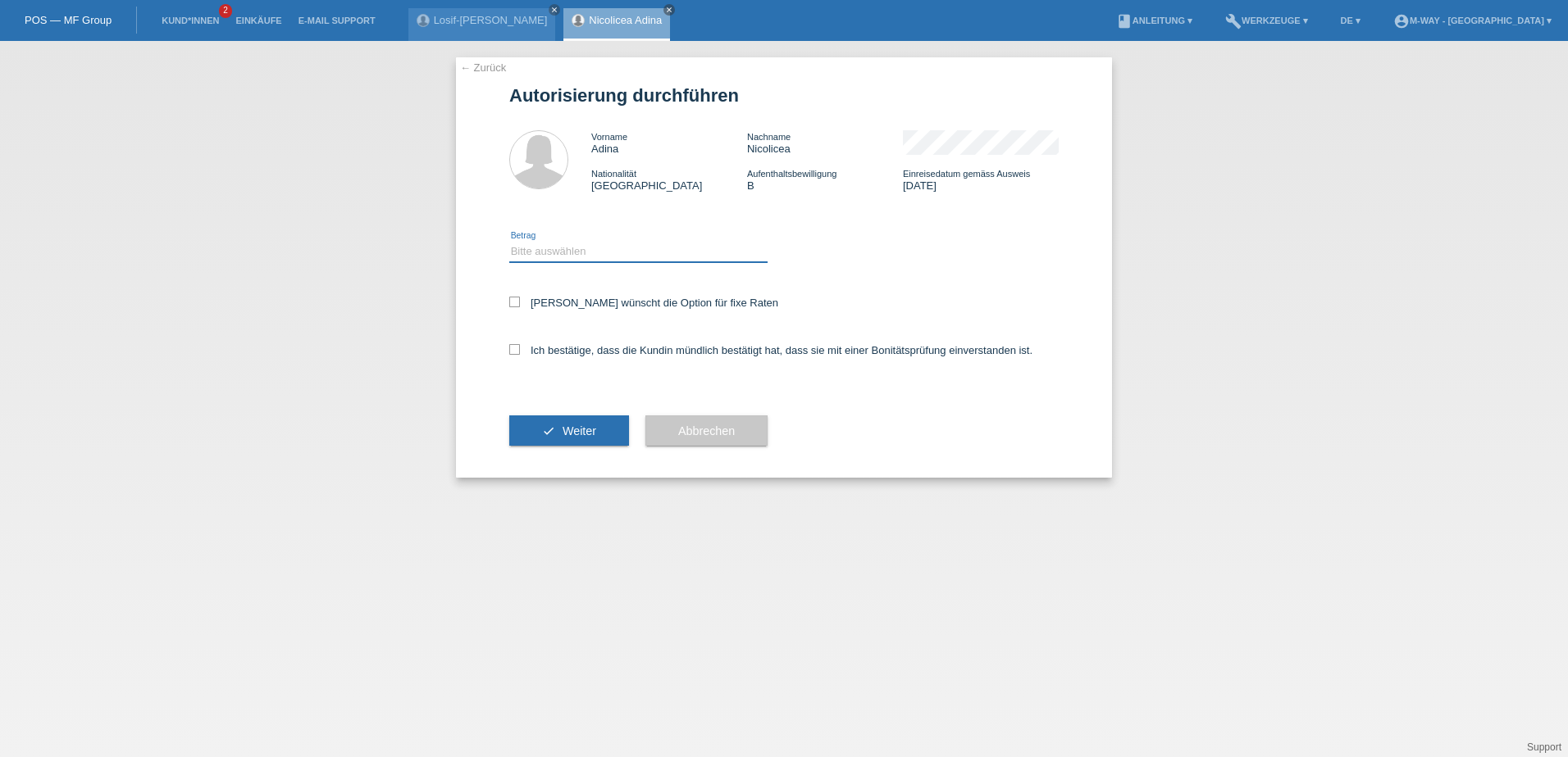
drag, startPoint x: 559, startPoint y: 255, endPoint x: 559, endPoint y: 264, distance: 9.0
click at [559, 255] on select "Bitte auswählen CHF 1.00 - CHF 499.00 CHF 500.00 - CHF 1'999.00 CHF 2'000.00 - …" at bounding box center [638, 251] width 259 height 20
select select "3"
click at [509, 242] on select "Bitte auswählen CHF 1.00 - CHF 499.00 CHF 500.00 - CHF 1'999.00 CHF 2'000.00 - …" at bounding box center [638, 251] width 259 height 20
click at [529, 298] on label "[PERSON_NAME] wünscht die Option für fixe Raten" at bounding box center [643, 303] width 268 height 13
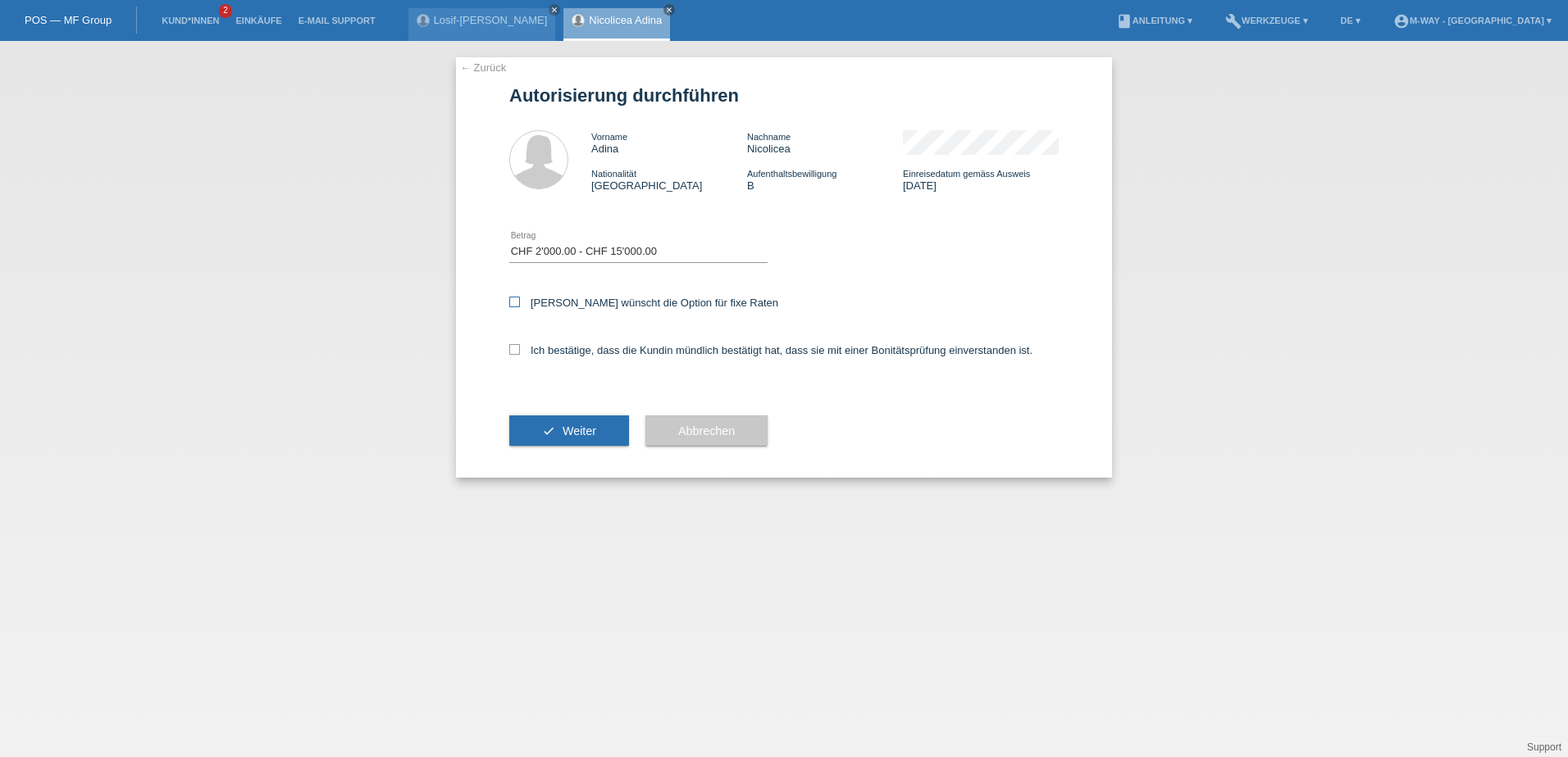
click at [520, 298] on input "[PERSON_NAME] wünscht die Option für fixe Raten" at bounding box center [515, 302] width 11 height 11
checkbox input "true"
click at [520, 363] on div "Ich bestätige, dass die Kundin mündlich bestätigt hat, dass sie mit einer Bonit…" at bounding box center [784, 355] width 550 height 55
click at [514, 352] on icon at bounding box center [515, 350] width 11 height 11
click at [514, 352] on input "Ich bestätige, dass die Kundin mündlich bestätigt hat, dass sie mit einer Bonit…" at bounding box center [515, 350] width 11 height 11
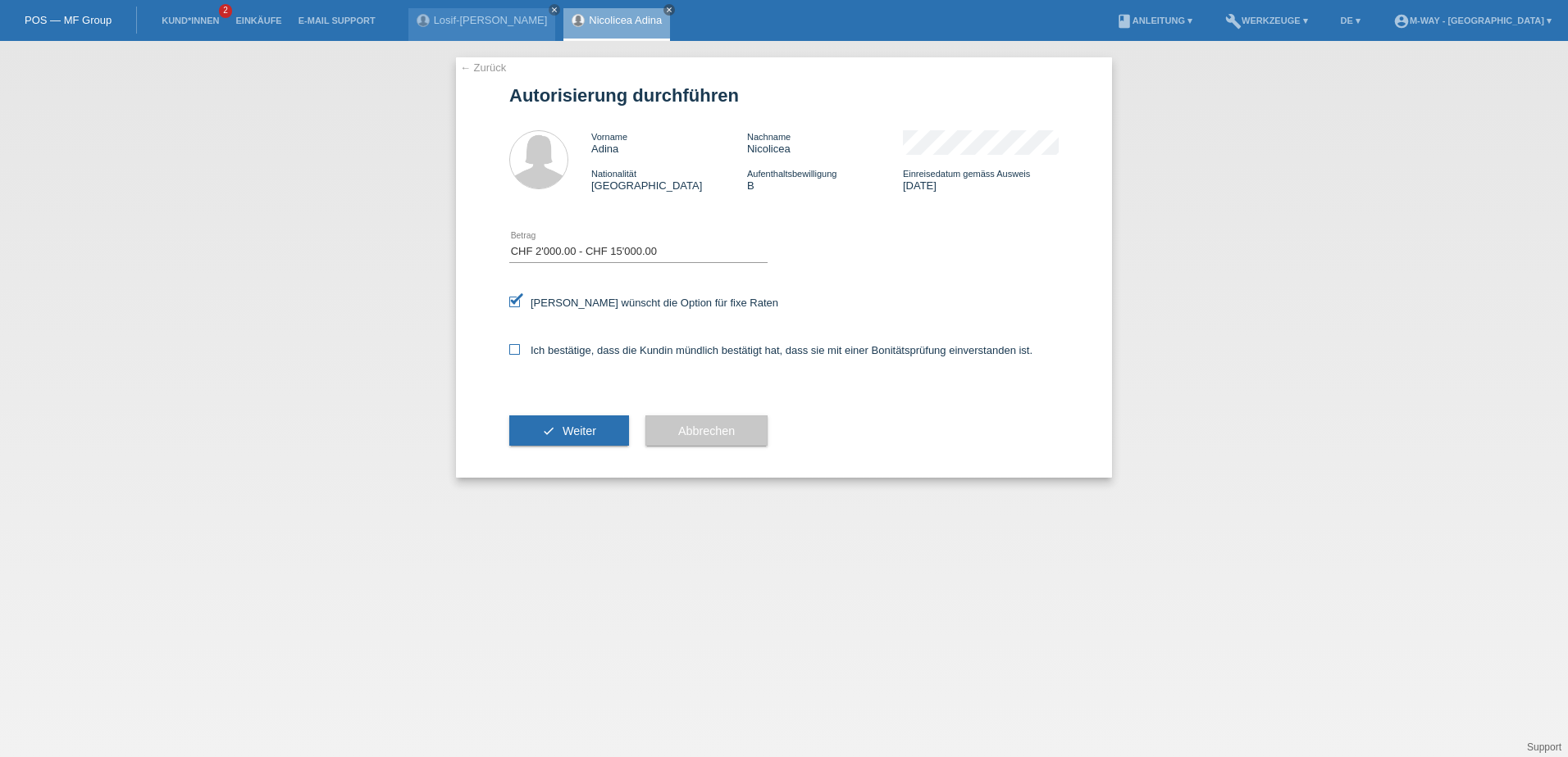
checkbox input "true"
click at [547, 425] on button "check Weiter" at bounding box center [569, 430] width 120 height 31
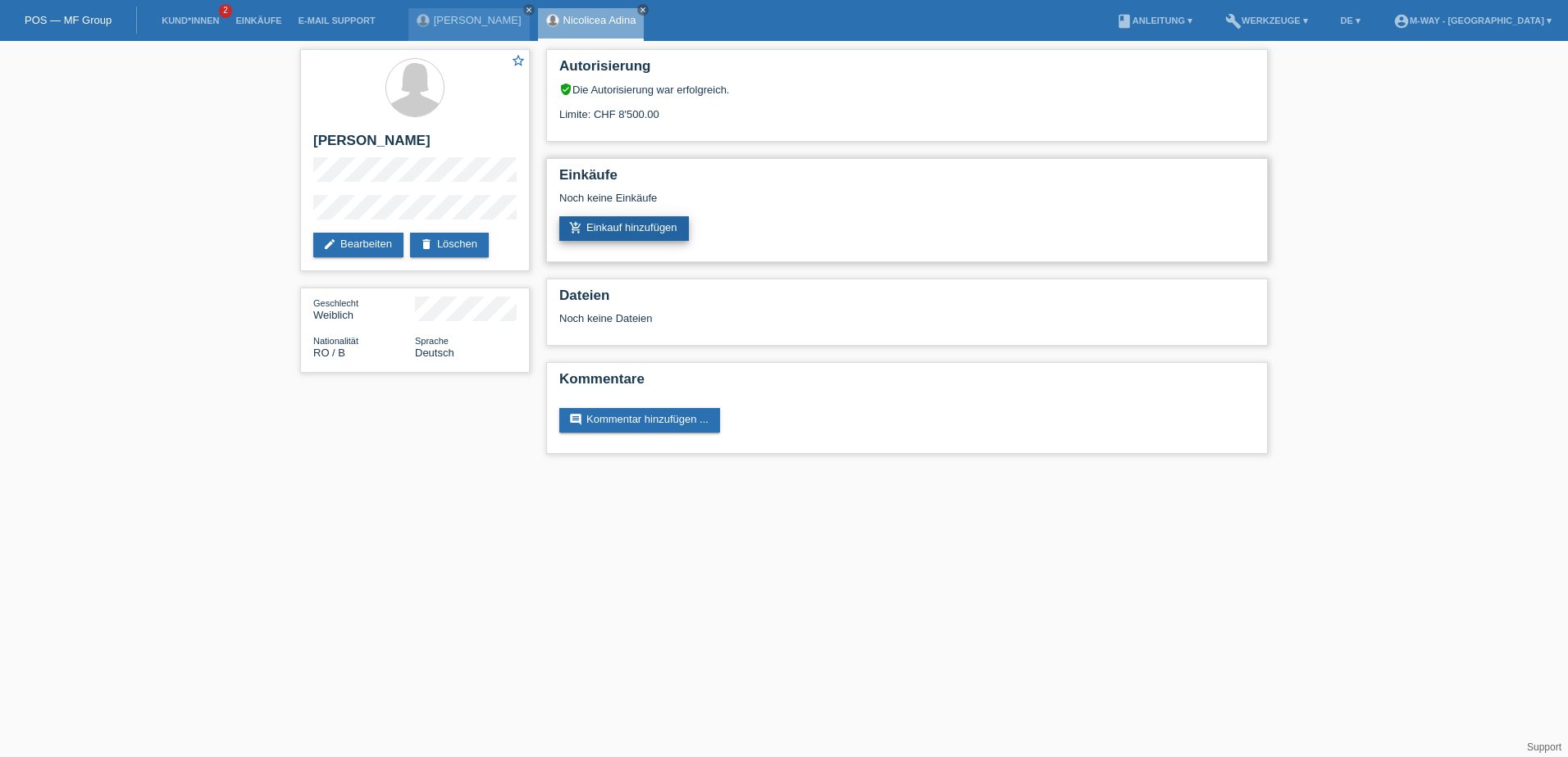
click at [639, 223] on link "add_shopping_cart Einkauf hinzufügen" at bounding box center [624, 228] width 130 height 24
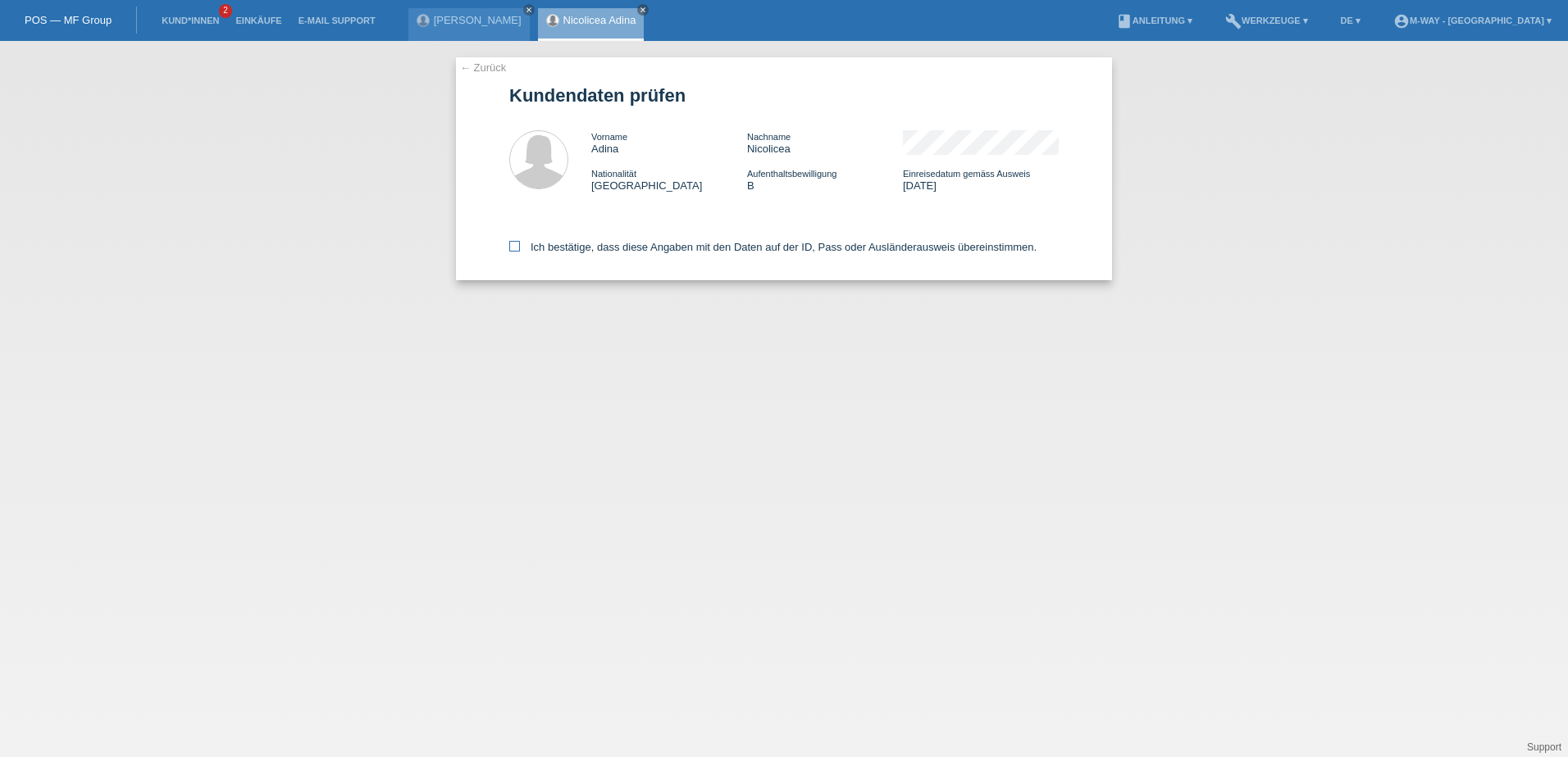
click at [523, 249] on label "Ich bestätige, dass diese Angaben mit den Daten auf der ID, Pass oder Ausländer…" at bounding box center [772, 247] width 527 height 13
click at [520, 249] on input "Ich bestätige, dass diese Angaben mit den Daten auf der ID, Pass oder Ausländer…" at bounding box center [515, 246] width 11 height 11
checkbox input "true"
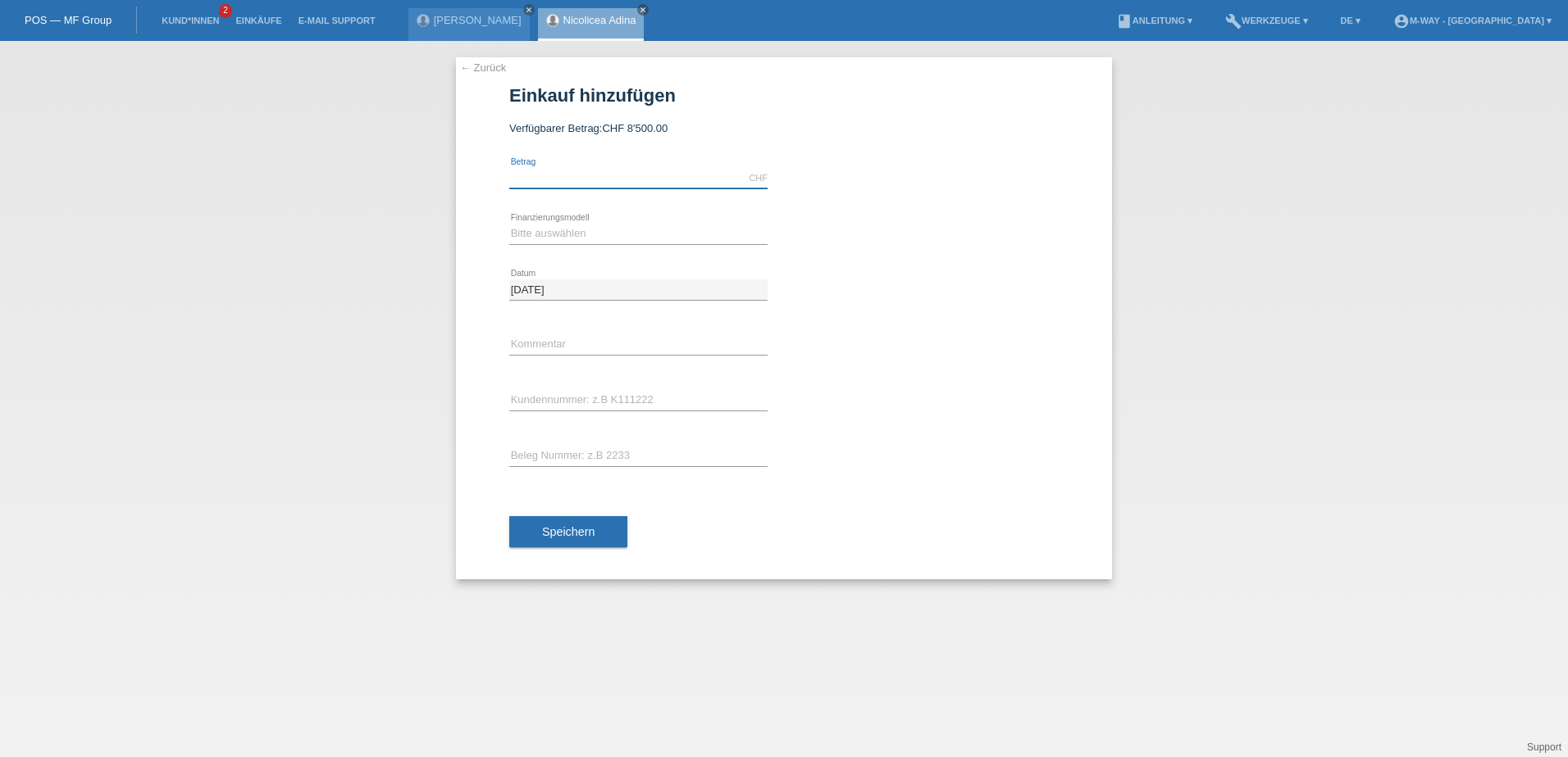
click at [562, 182] on input "text" at bounding box center [638, 178] width 259 height 21
type input "8500.00"
click at [550, 234] on select "Bitte auswählen Fixe Raten Kauf auf Rechnung mit Teilzahlungsoption" at bounding box center [638, 234] width 259 height 20
click at [509, 224] on select "Bitte auswählen Fixe Raten Kauf auf Rechnung mit Teilzahlungsoption" at bounding box center [638, 234] width 259 height 20
click at [619, 234] on select "Bitte auswählen Fixe Raten Kauf auf Rechnung mit Teilzahlungsoption" at bounding box center [638, 234] width 259 height 20
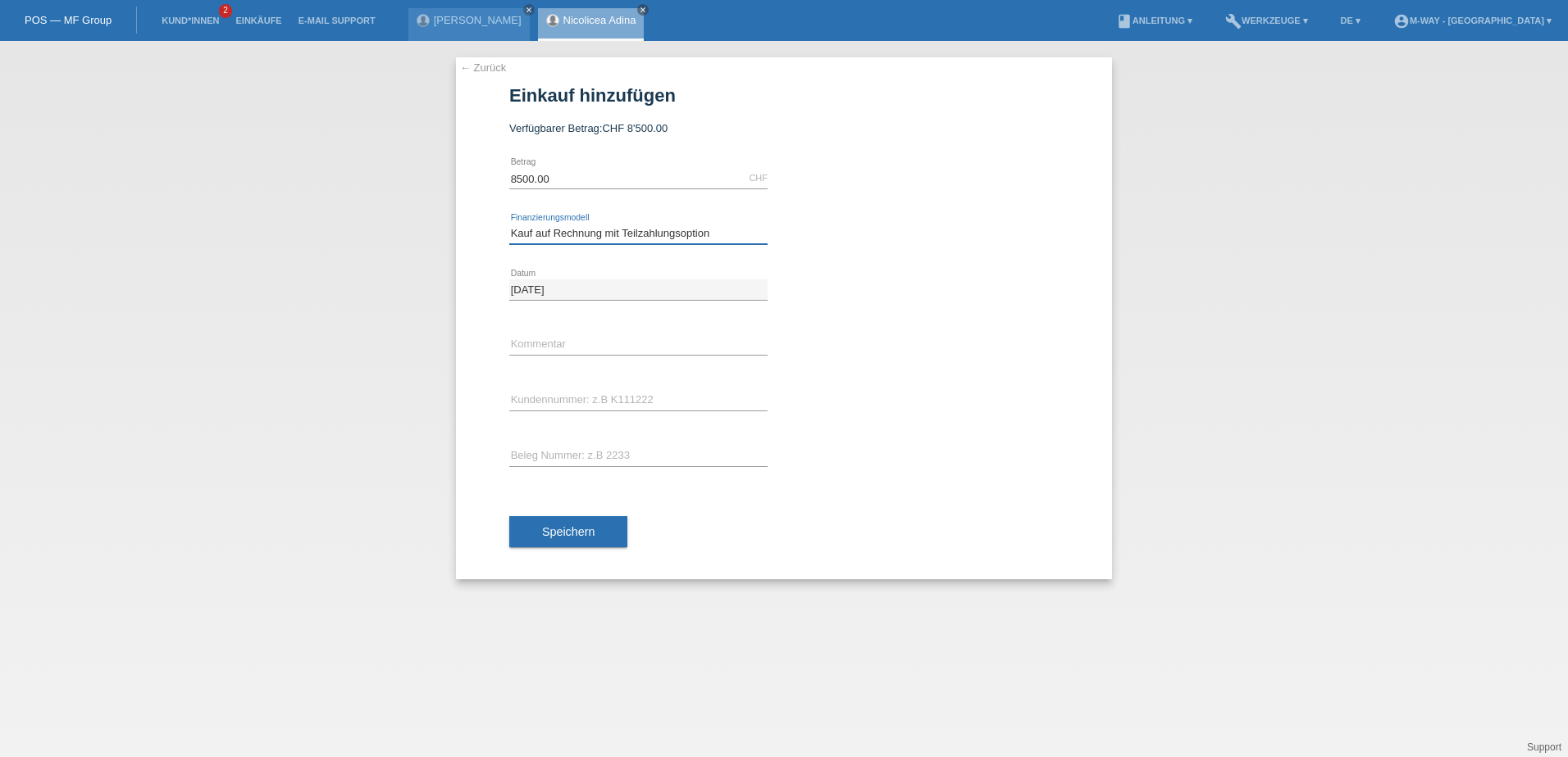
select select "77"
click at [509, 224] on select "Bitte auswählen Fixe Raten Kauf auf Rechnung mit Teilzahlungsoption" at bounding box center [638, 234] width 259 height 20
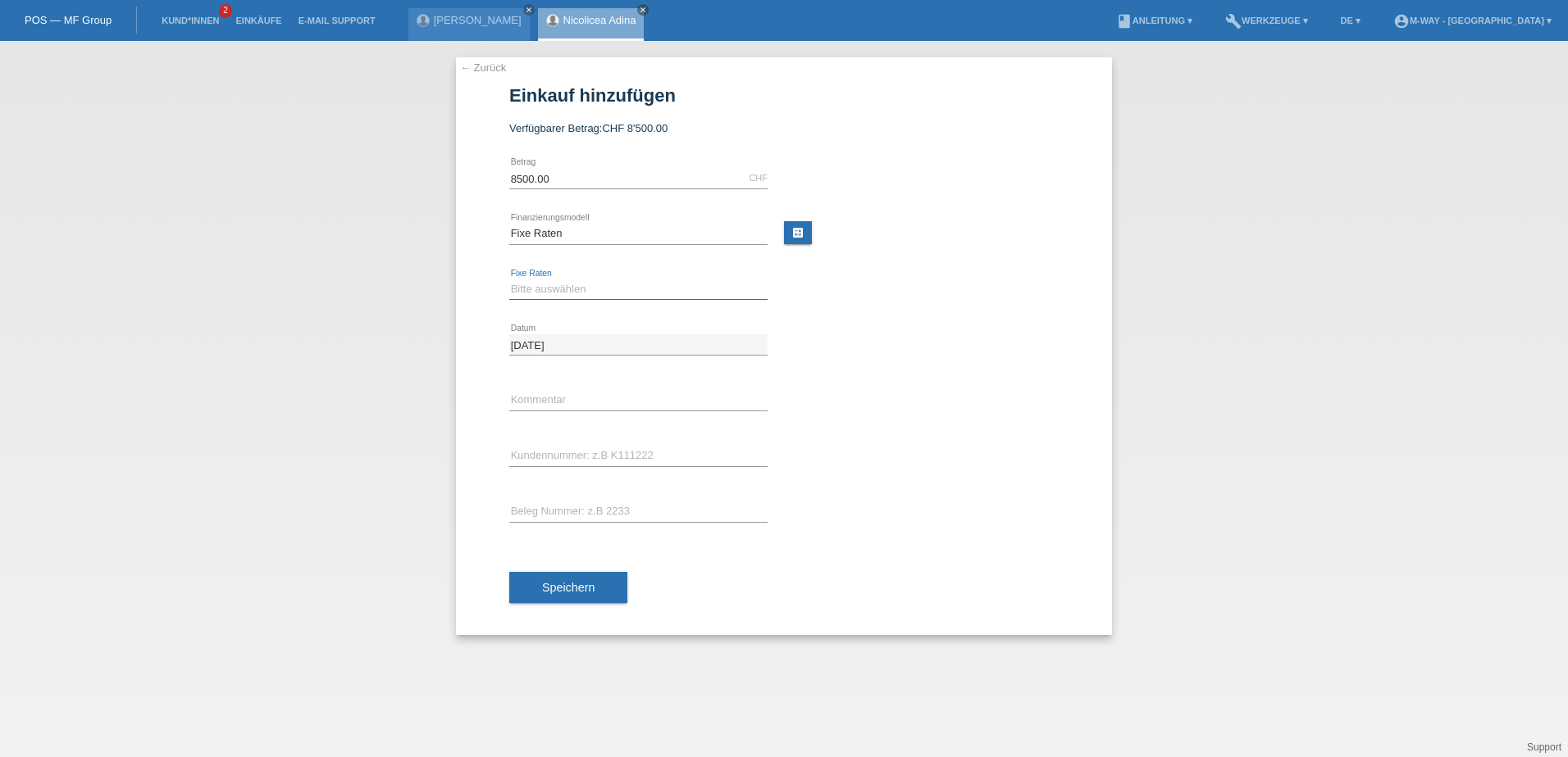
click at [540, 283] on select "Bitte auswählen 4 Raten 5 Raten 6 Raten 7 Raten 8 Raten 9 Raten 10 Raten 11 Rat…" at bounding box center [638, 289] width 259 height 20
select select "202"
click at [509, 279] on select "Bitte auswählen 4 Raten 5 Raten 6 Raten 7 Raten 8 Raten 9 Raten 10 Raten 11 Rat…" at bounding box center [638, 289] width 259 height 20
click at [529, 452] on input "text" at bounding box center [638, 455] width 259 height 21
type input "K134602"
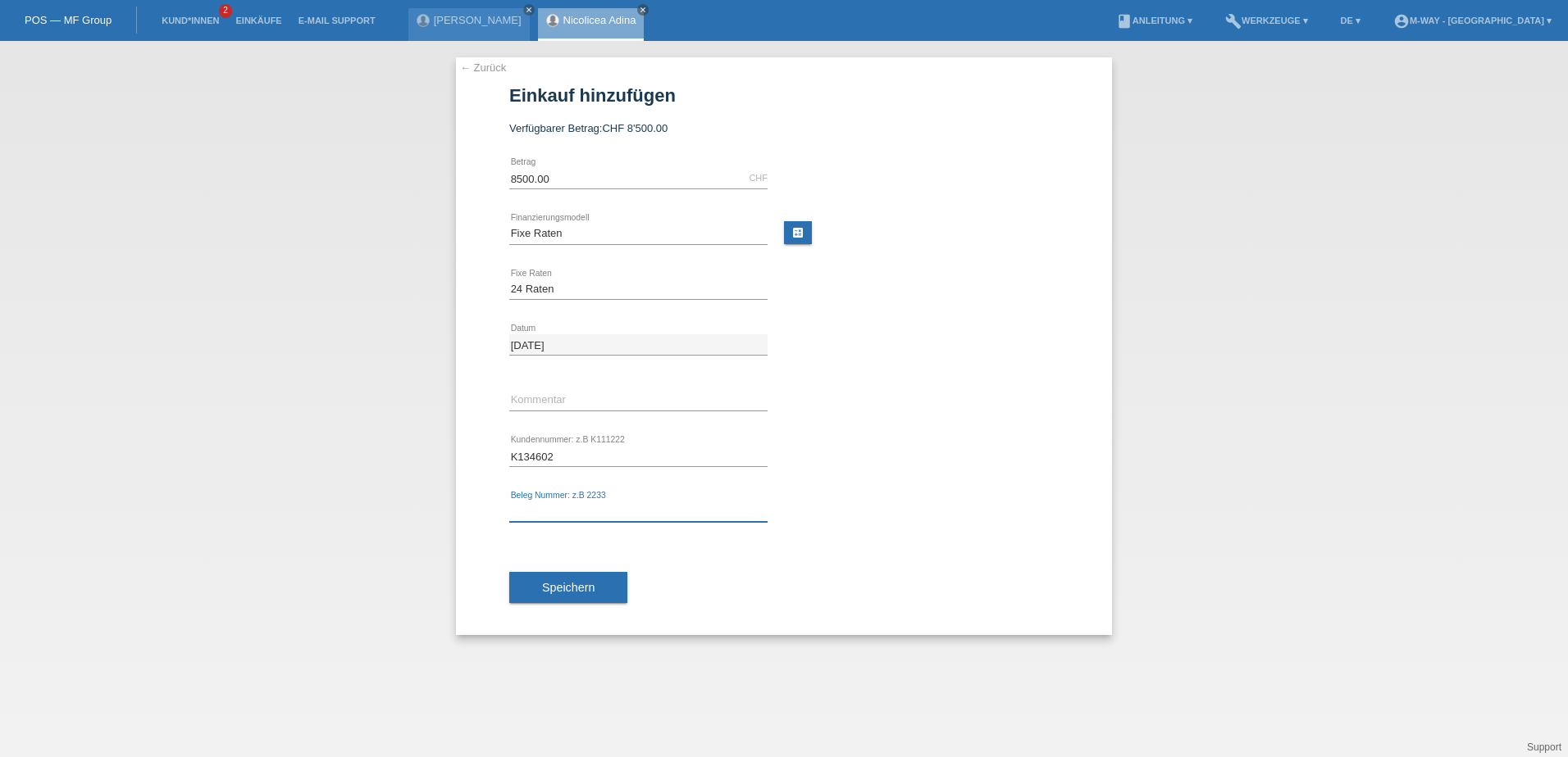
click at [618, 514] on input "text" at bounding box center [638, 512] width 259 height 21
type input "45509"
click at [577, 592] on span "Speichern" at bounding box center [568, 588] width 53 height 13
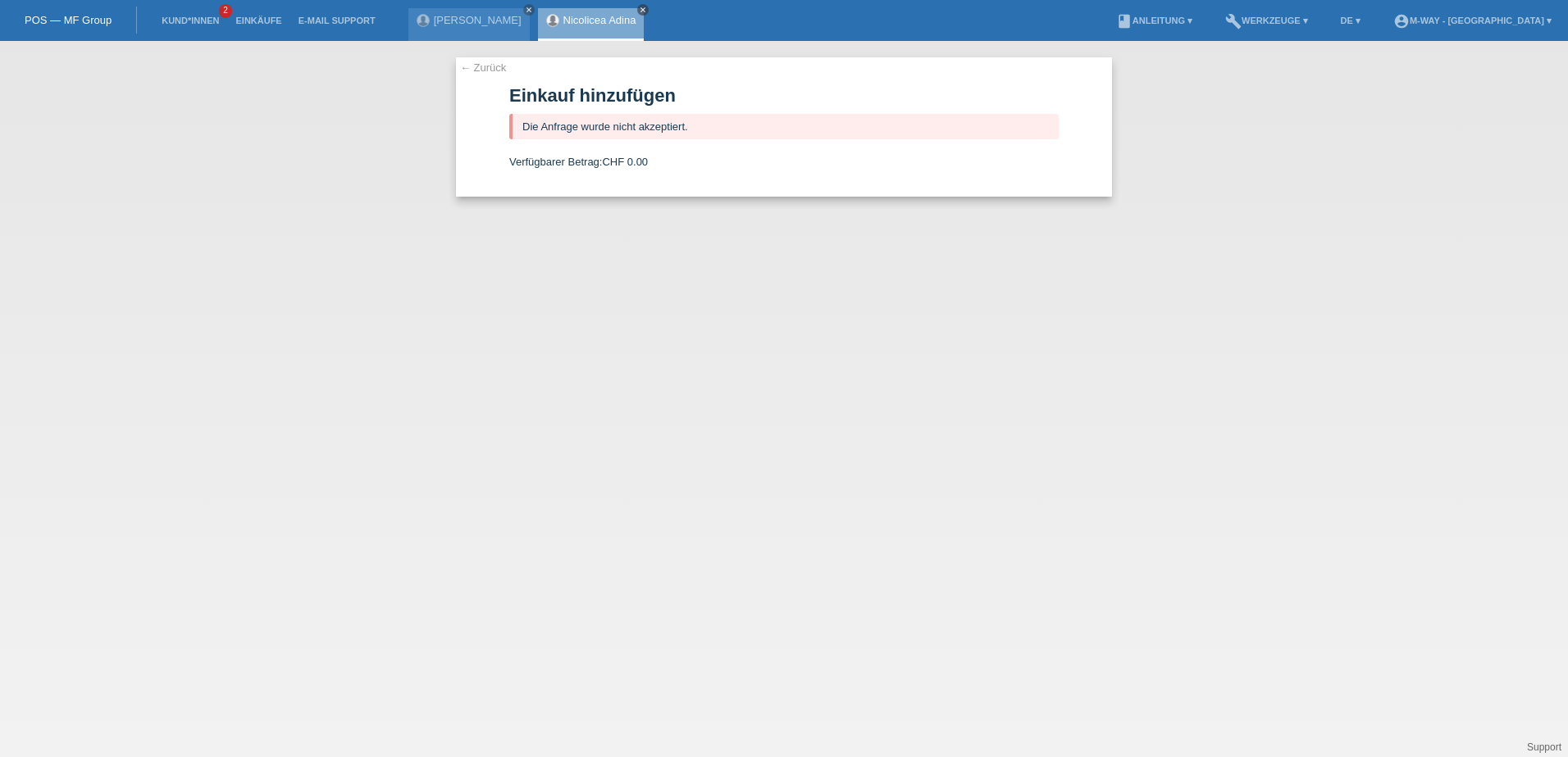
click at [647, 11] on icon "close" at bounding box center [643, 9] width 8 height 8
click at [494, 22] on link "[PERSON_NAME]" at bounding box center [478, 21] width 88 height 13
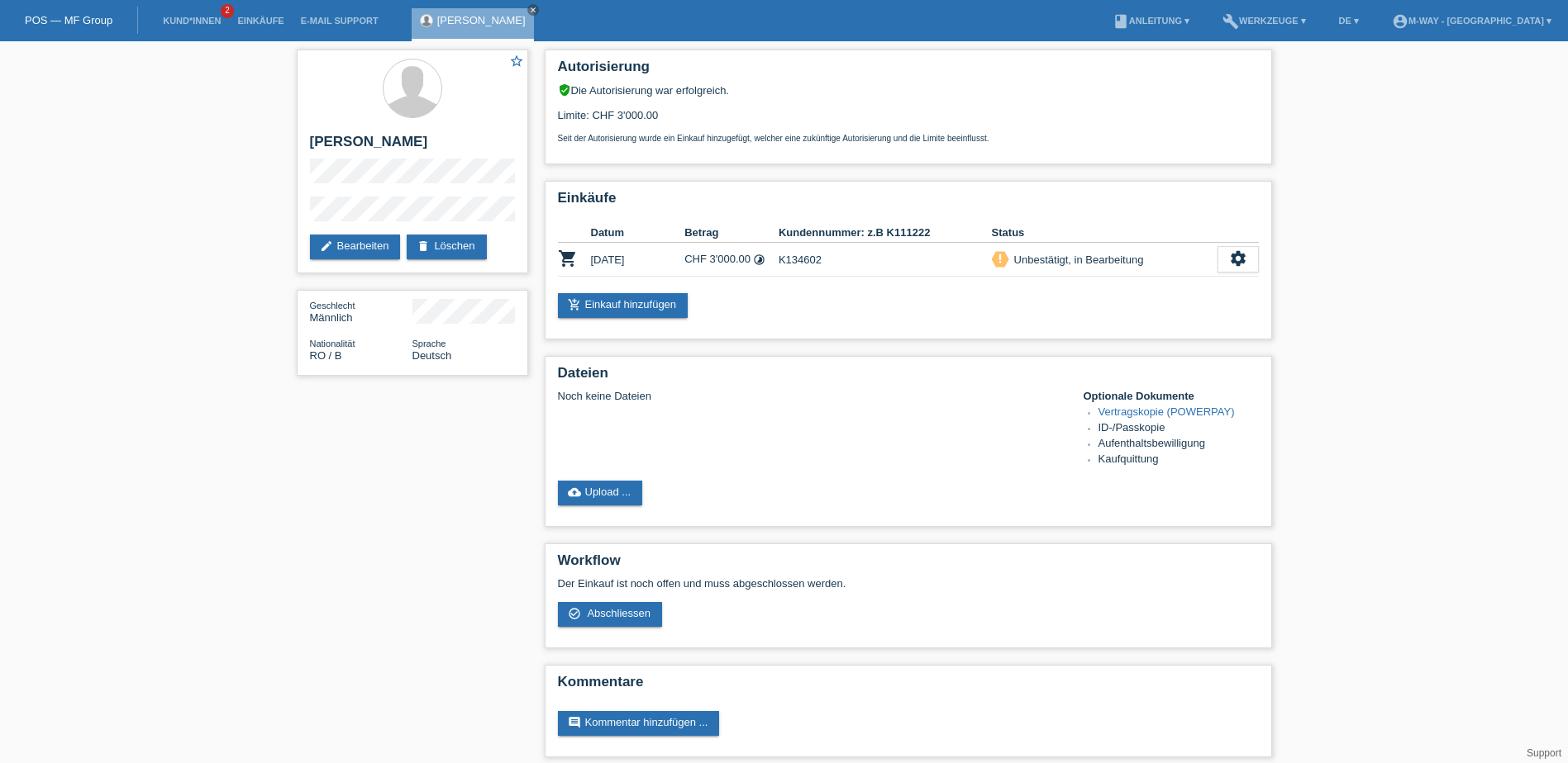
click at [176, 26] on li "Kund*innen 2" at bounding box center [191, 21] width 74 height 42
